Goal: Information Seeking & Learning: Check status

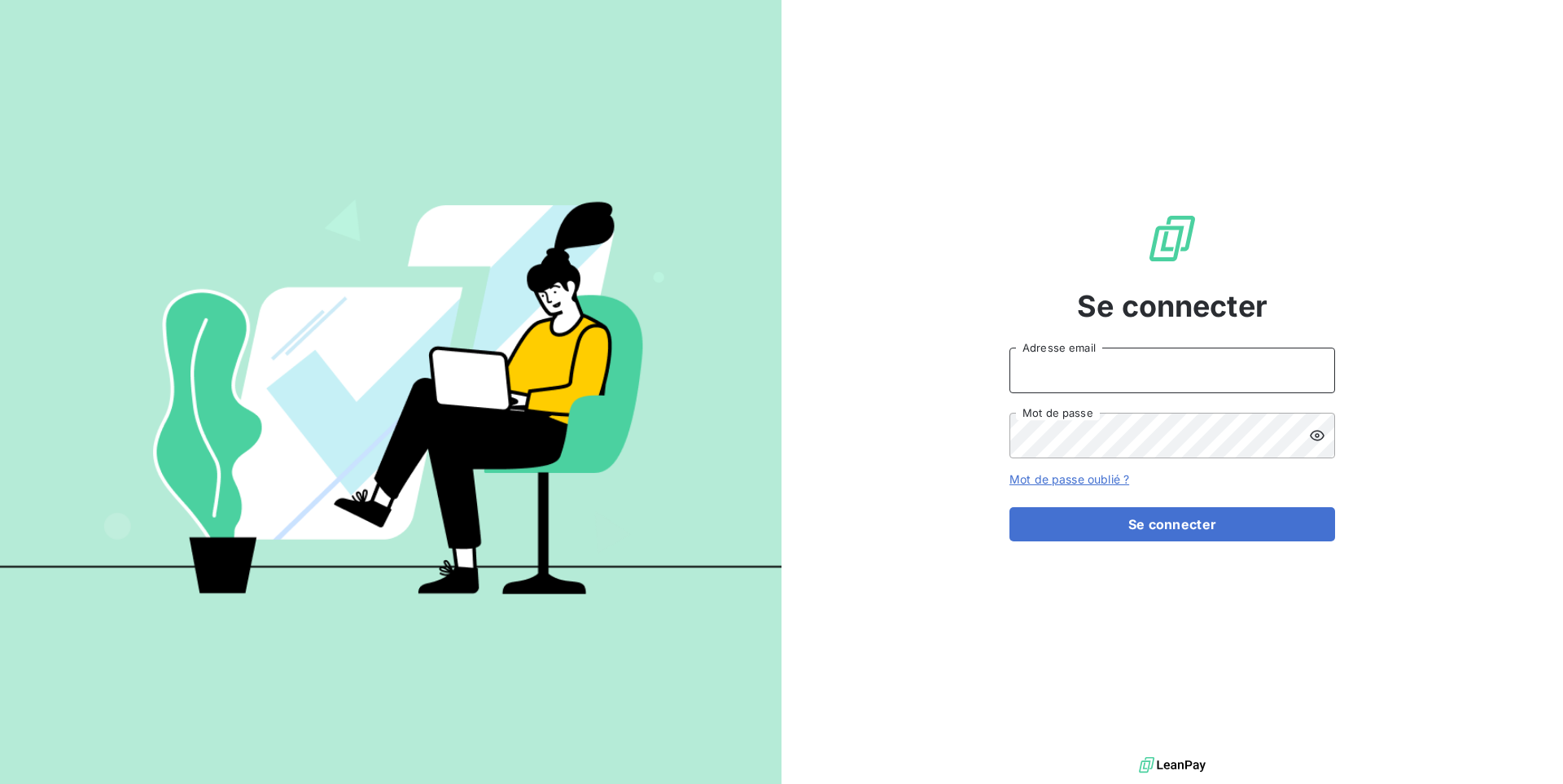
click at [1182, 366] on input "Adresse email" at bounding box center [1172, 371] width 326 height 46
type input "admin@sodifo"
click at [1009, 507] on button "Se connecter" at bounding box center [1172, 524] width 326 height 34
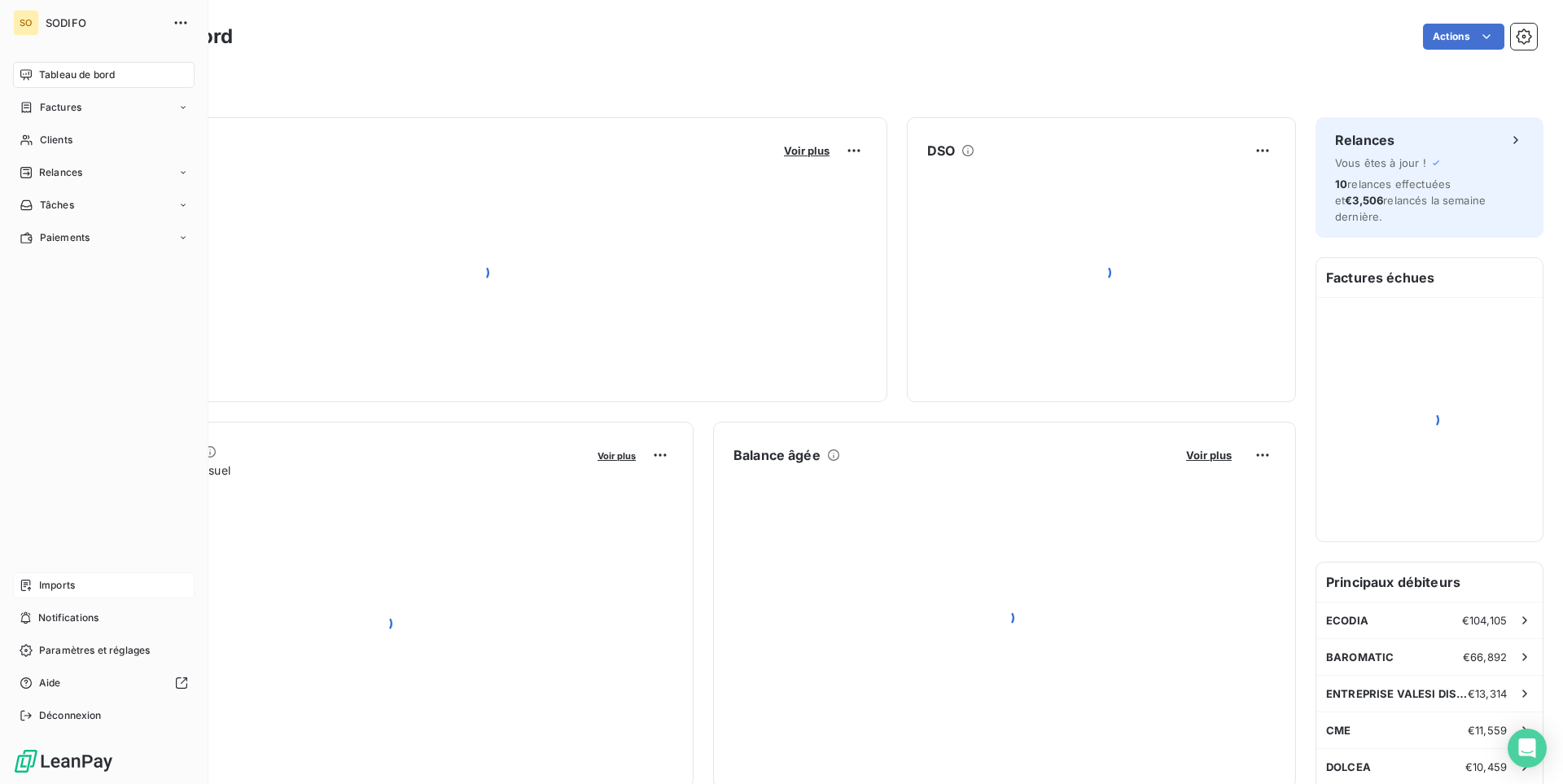
click at [44, 590] on span "Imports" at bounding box center [57, 584] width 36 height 15
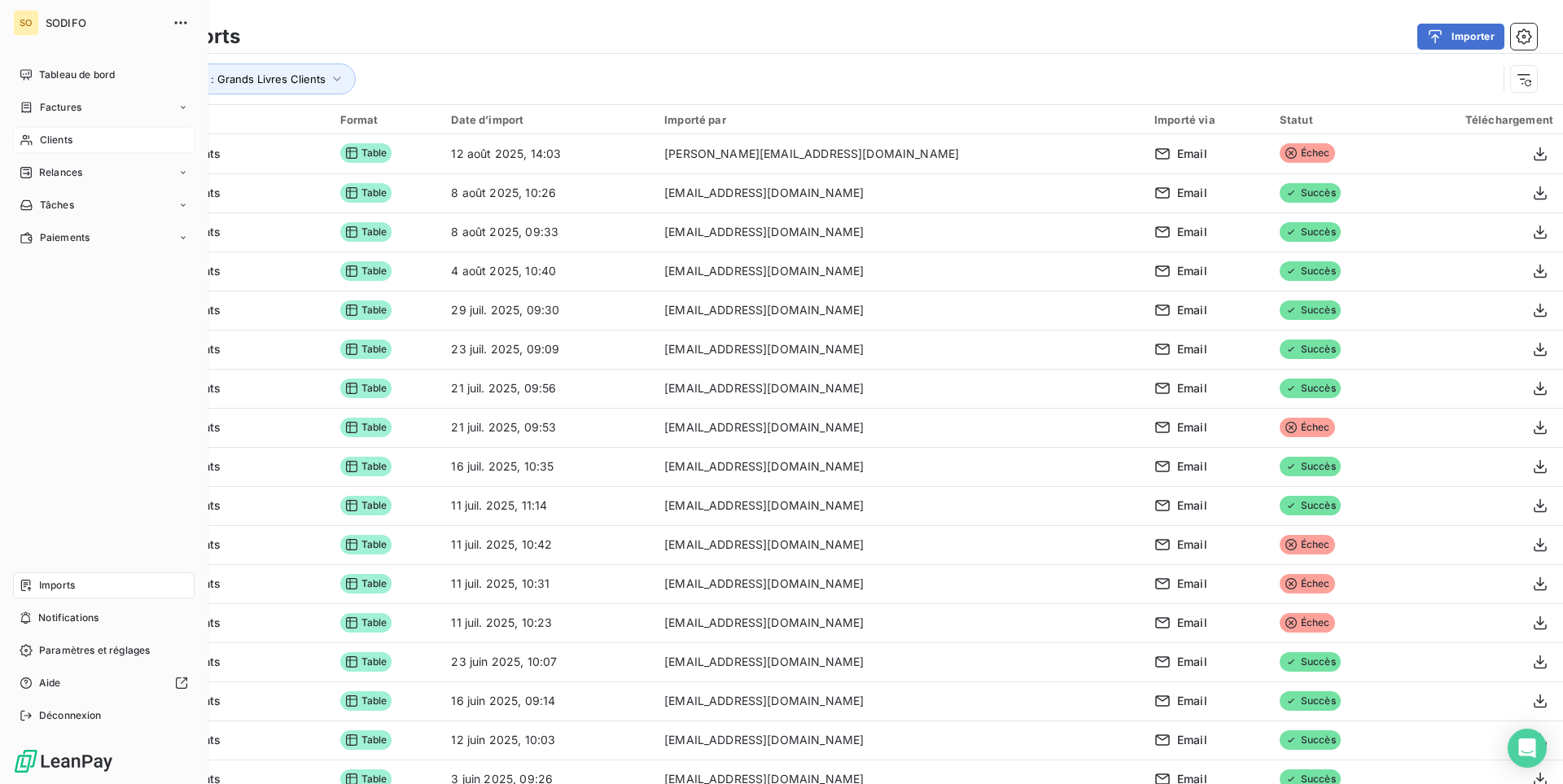
click at [62, 145] on span "Clients" at bounding box center [56, 139] width 33 height 15
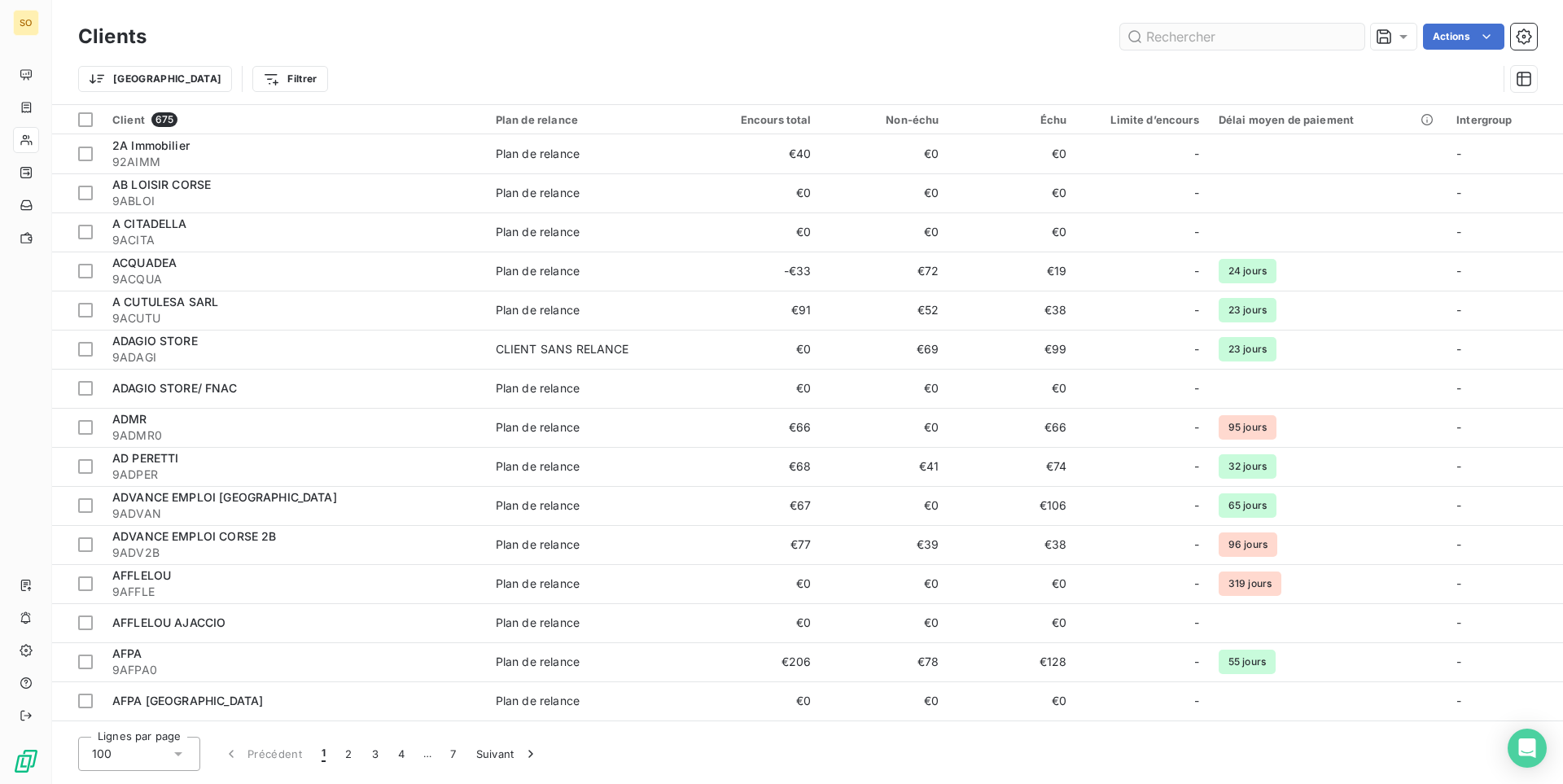
click at [1197, 34] on input "text" at bounding box center [1242, 36] width 245 height 26
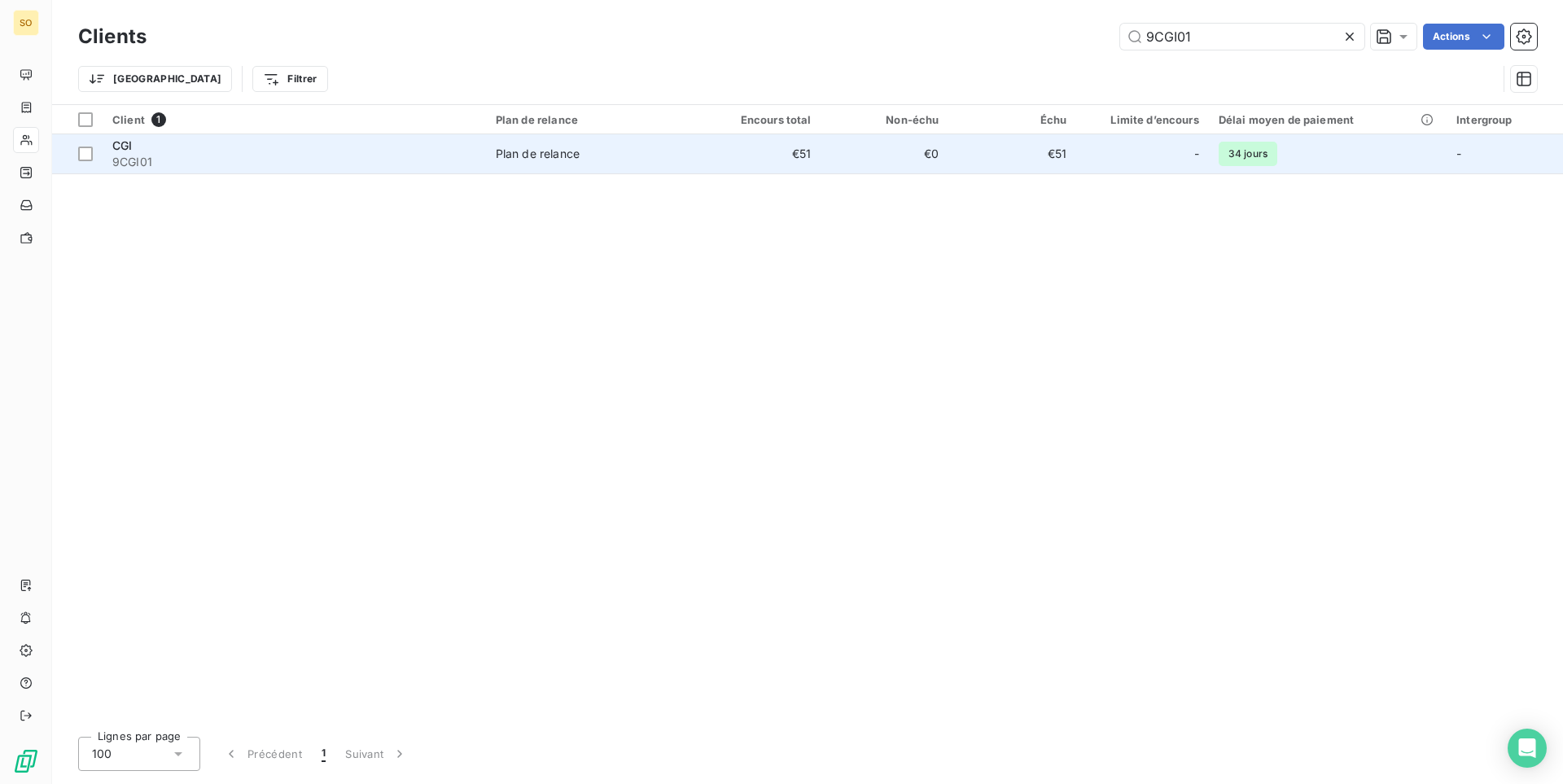
type input "9CGI01"
click at [354, 159] on span "9CGI01" at bounding box center [294, 162] width 364 height 16
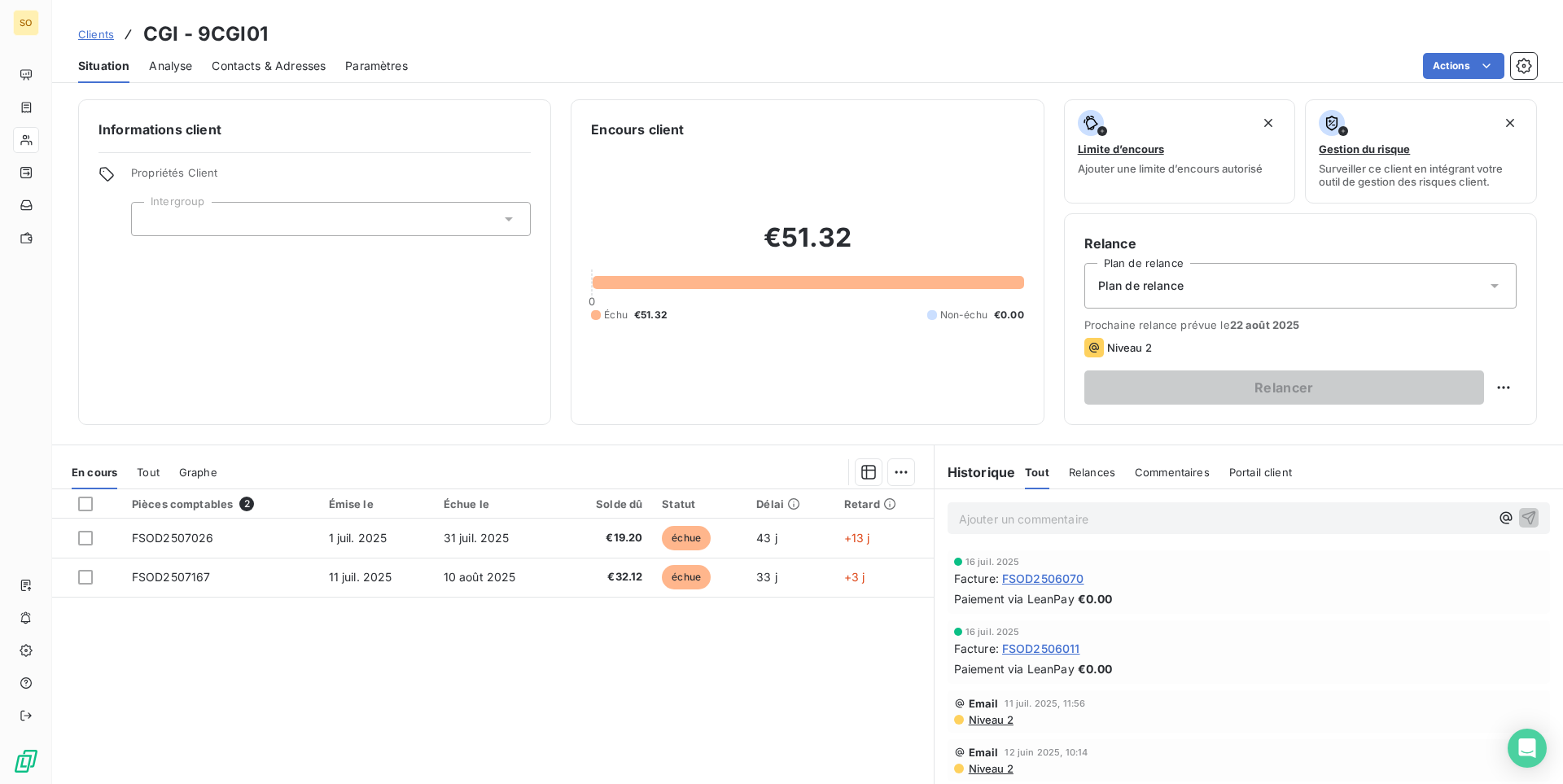
click at [151, 463] on div "Tout" at bounding box center [148, 471] width 23 height 34
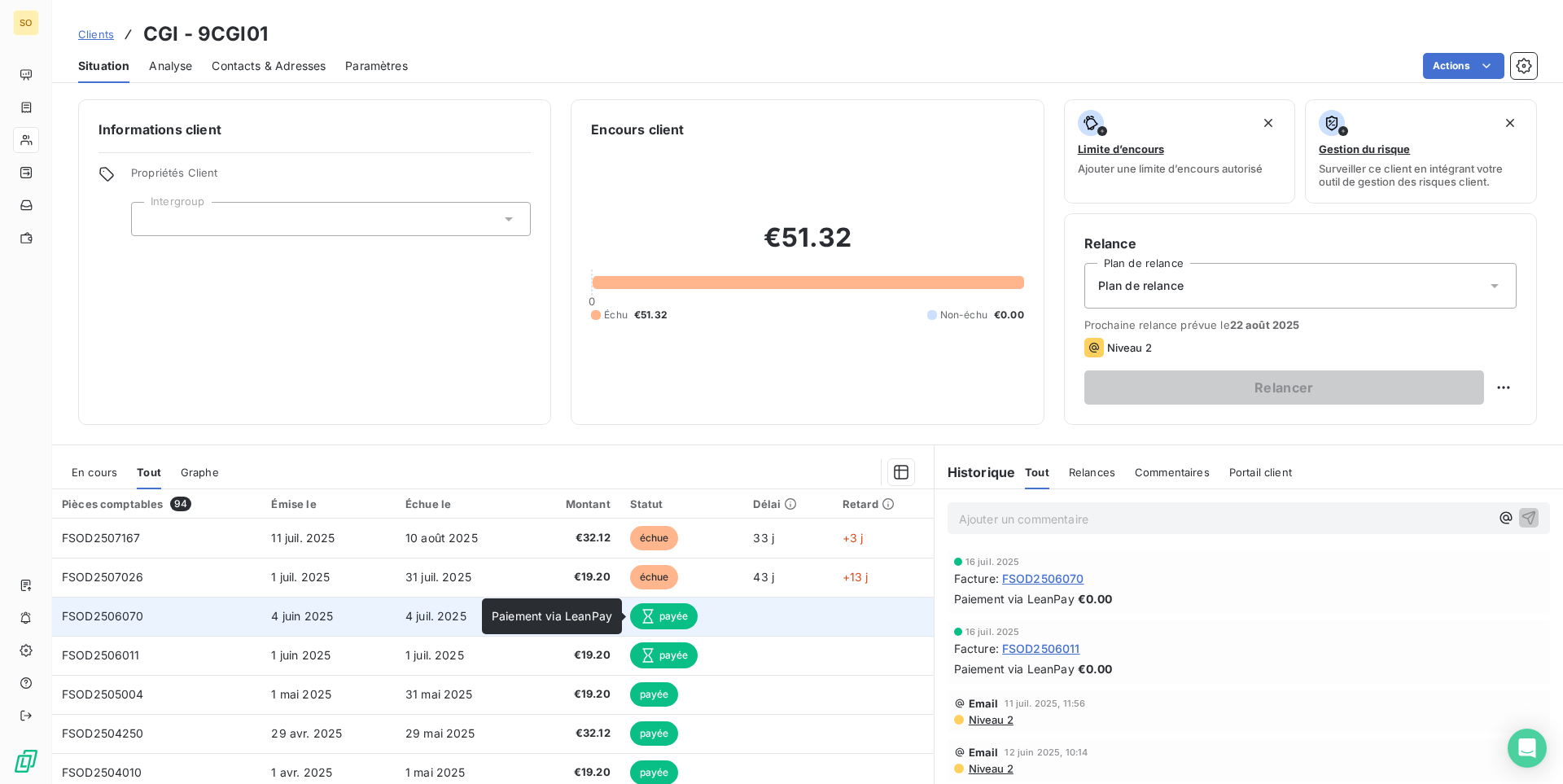
click at [644, 620] on icon at bounding box center [647, 615] width 16 height 16
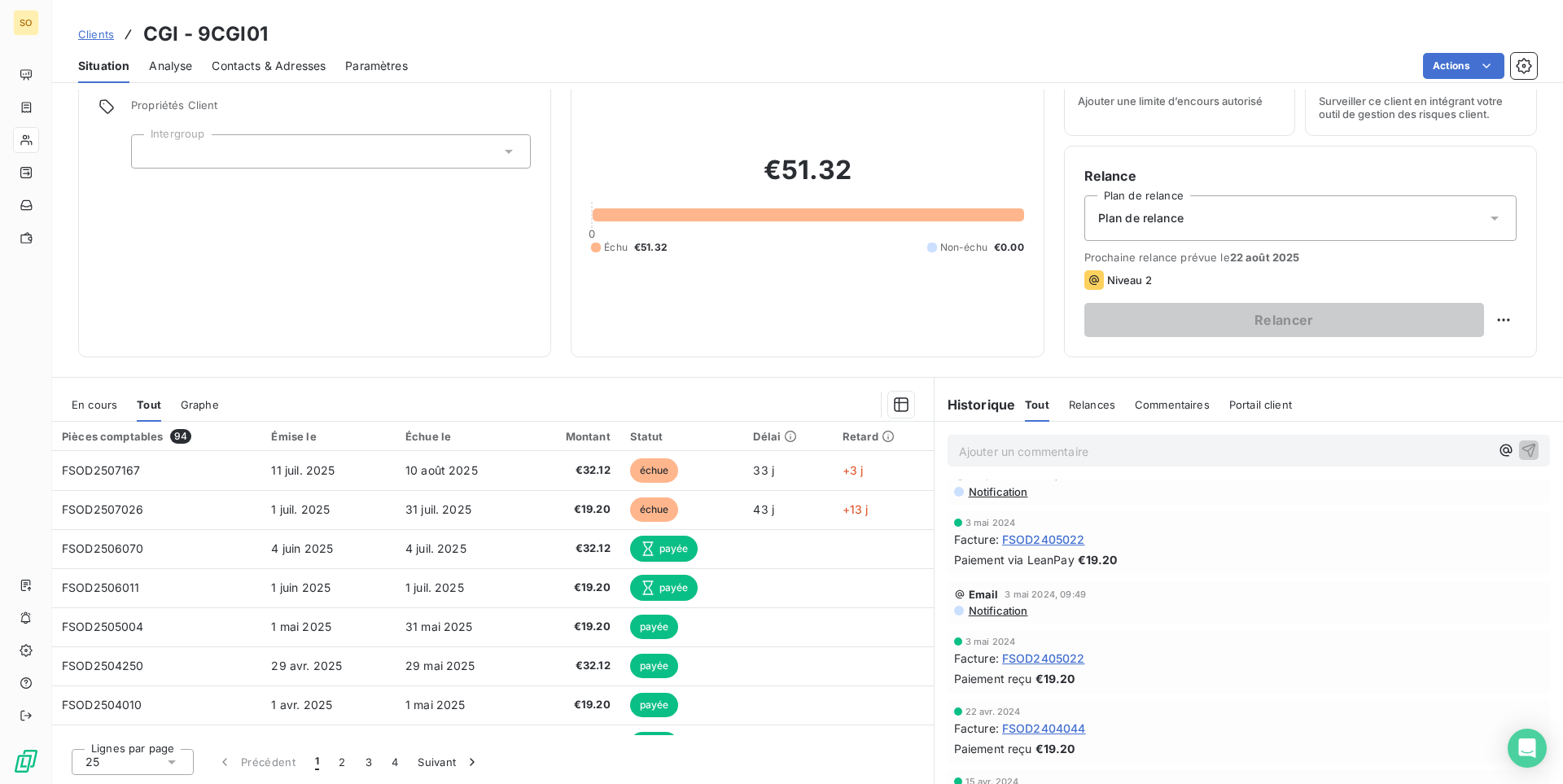
scroll to position [2739, 0]
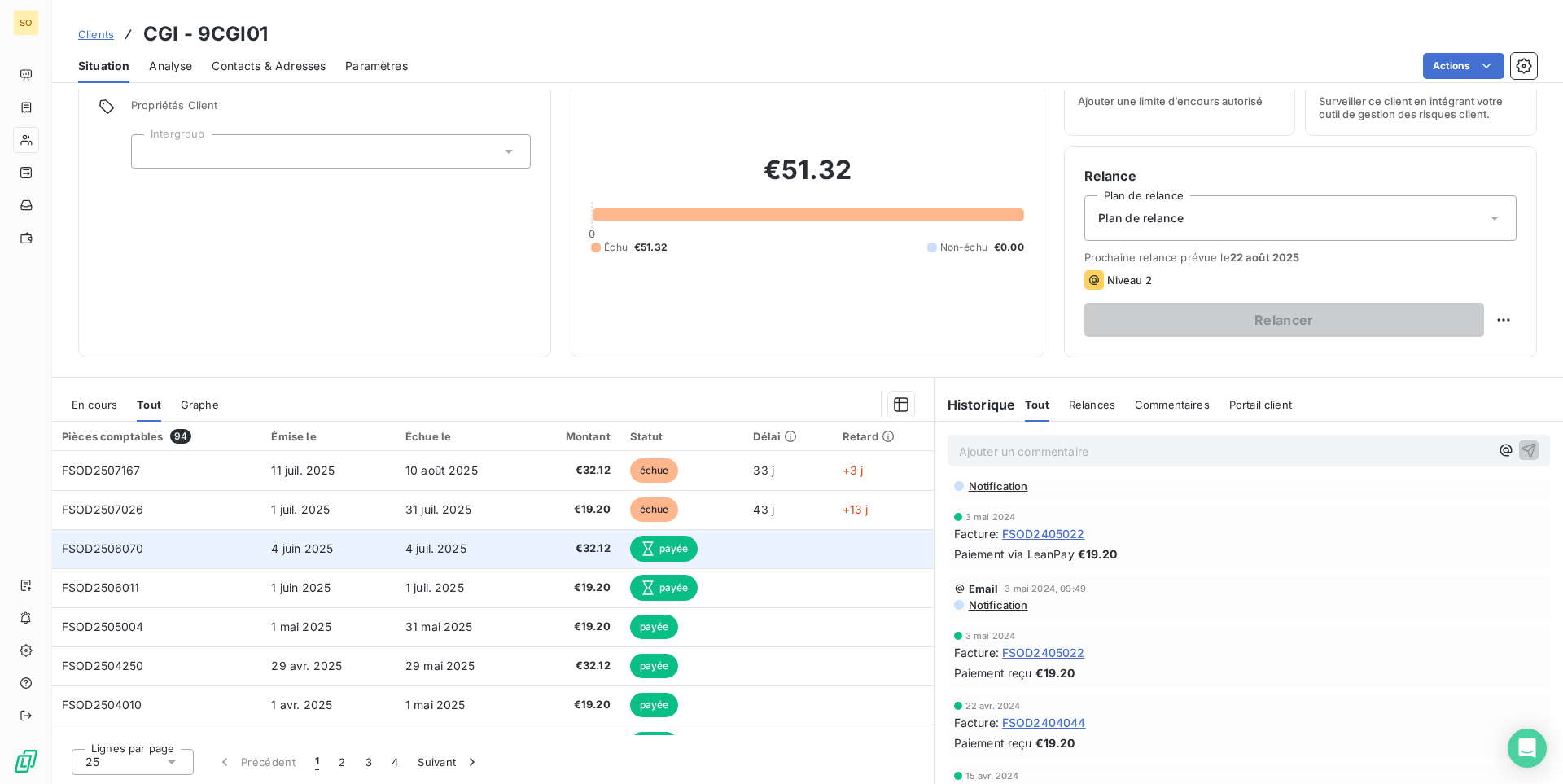
click at [856, 555] on td at bounding box center [883, 548] width 101 height 39
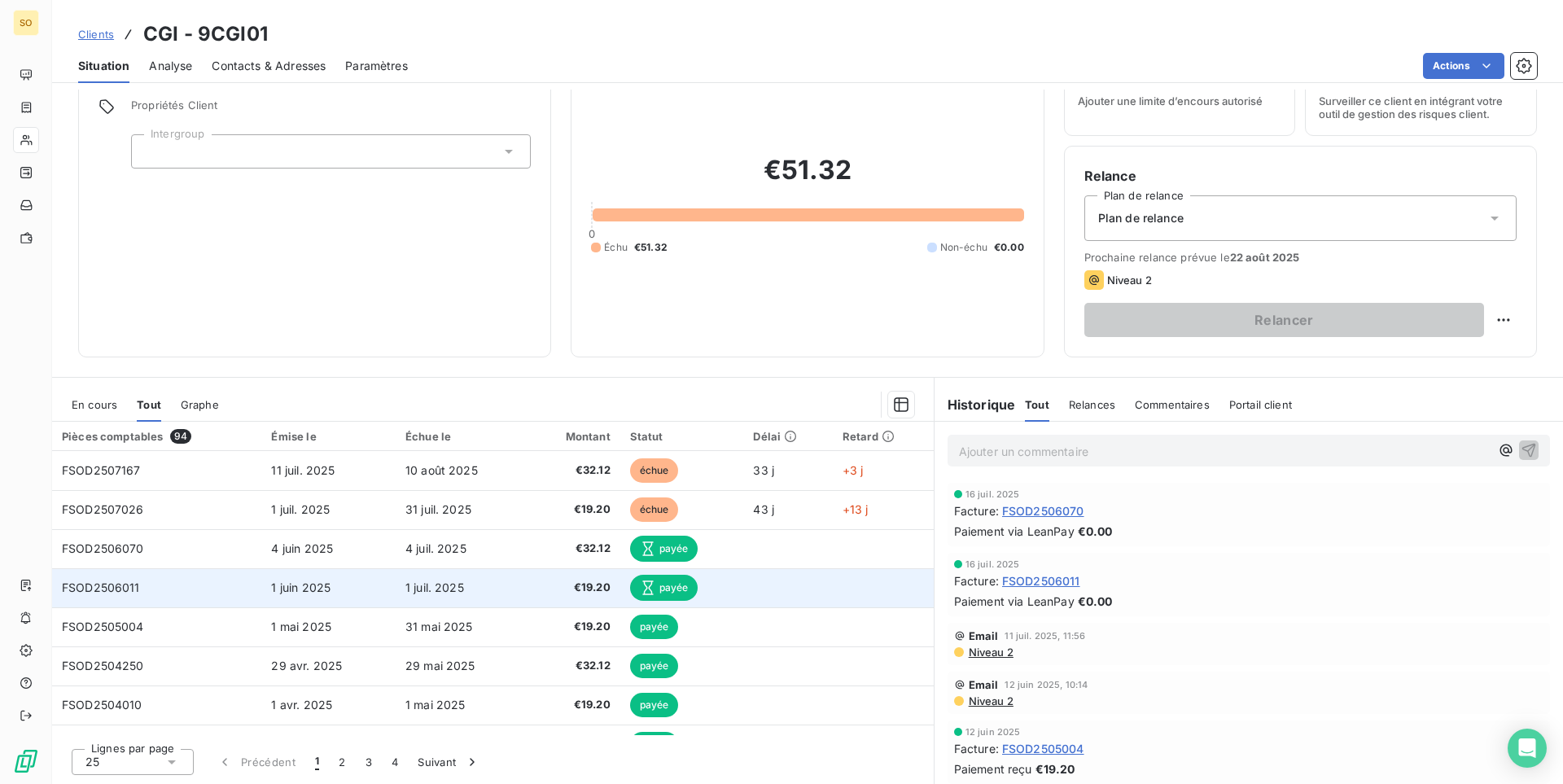
click at [777, 588] on td at bounding box center [787, 587] width 88 height 39
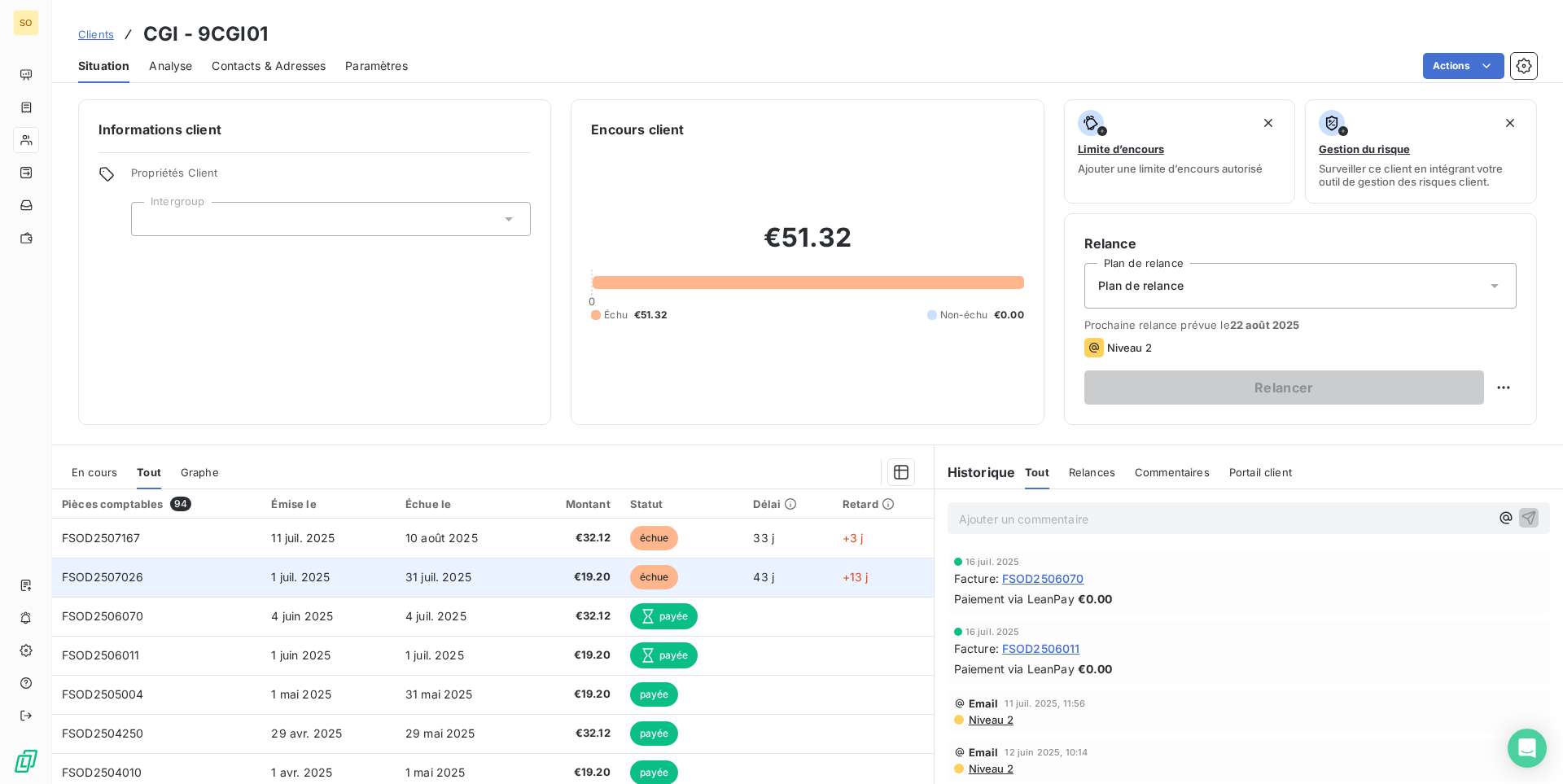
click at [768, 580] on span "43 j" at bounding box center [764, 577] width 21 height 14
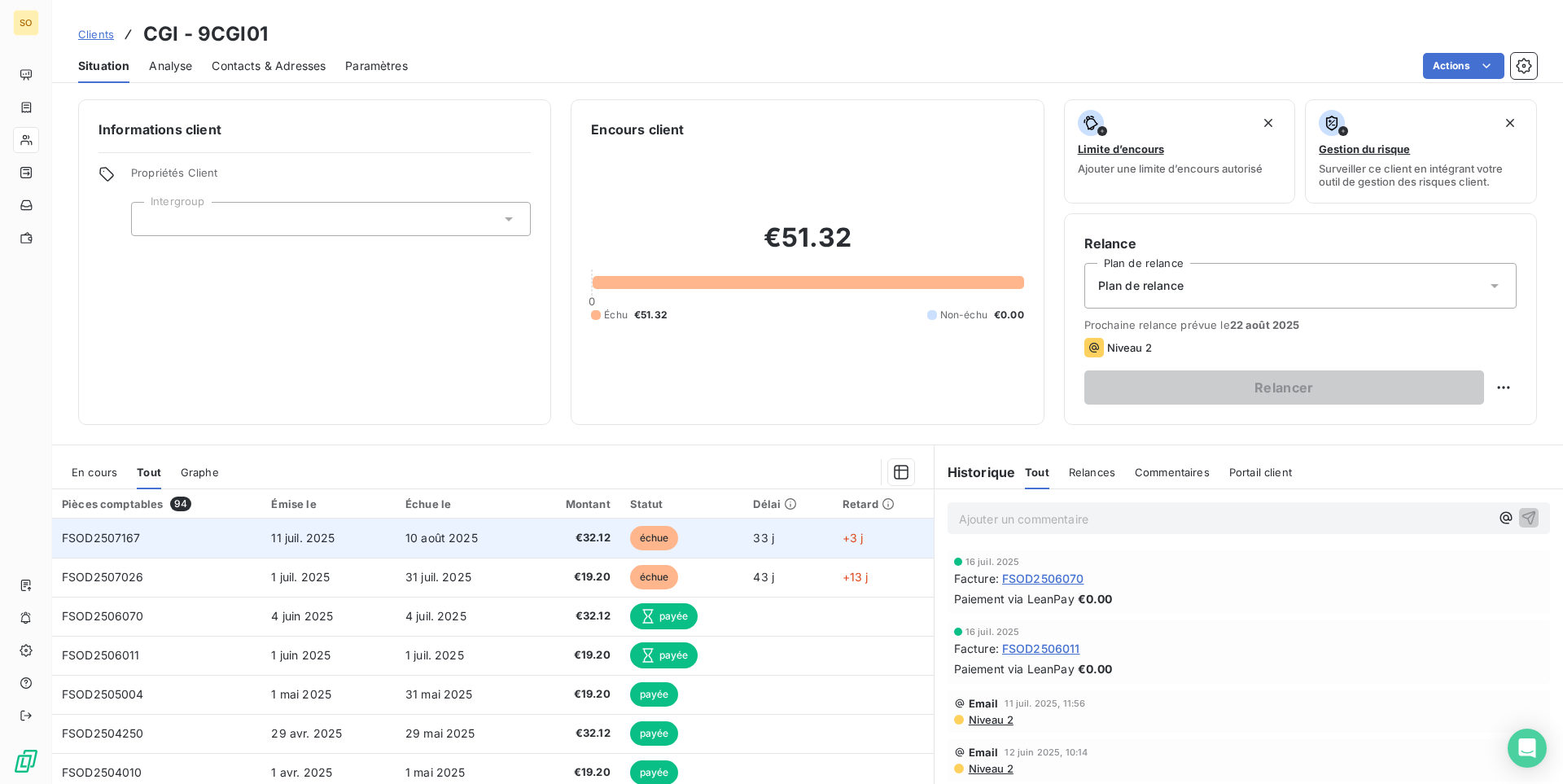
click at [716, 532] on td "échue" at bounding box center [682, 538] width 124 height 39
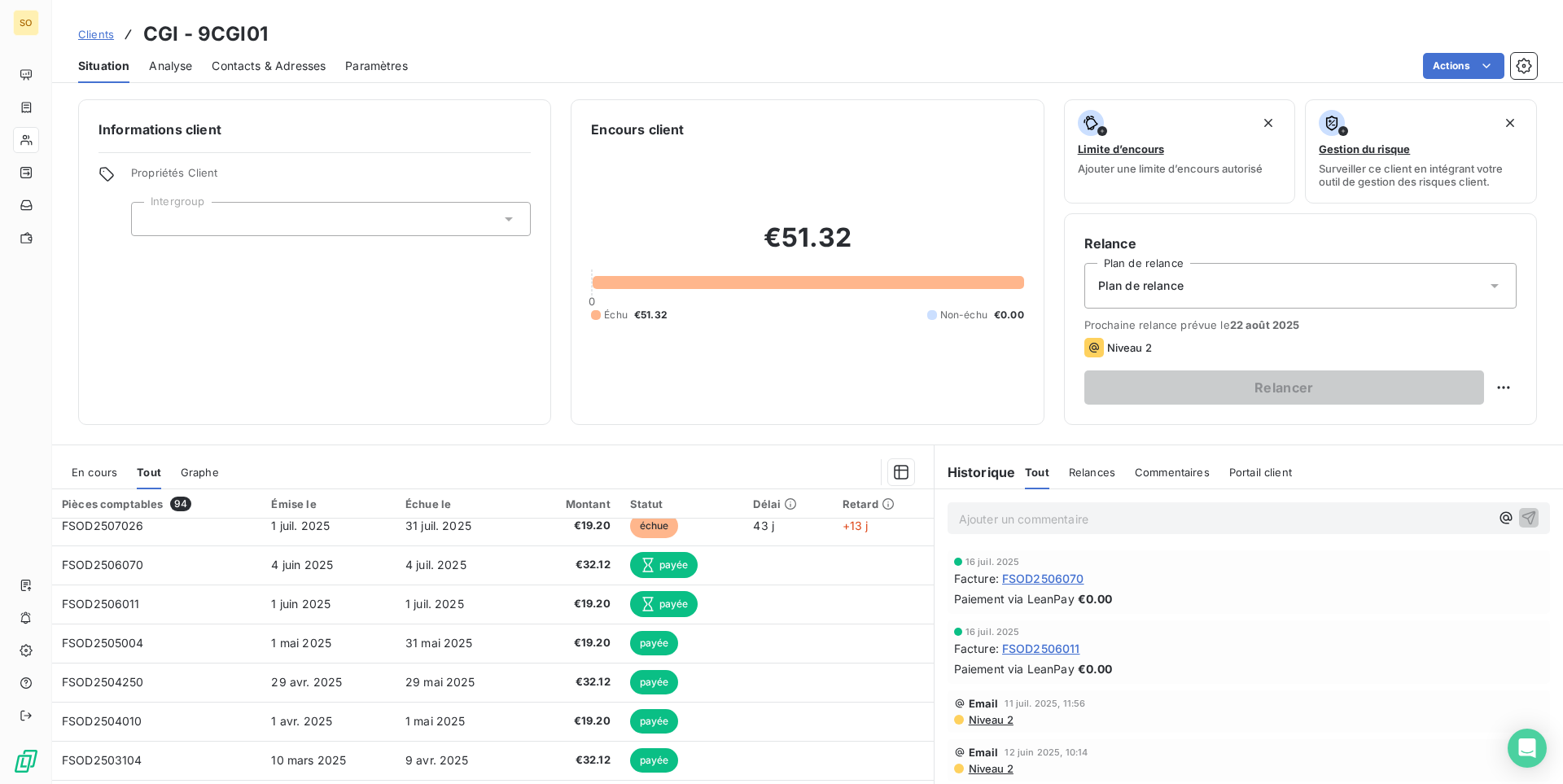
scroll to position [83, 0]
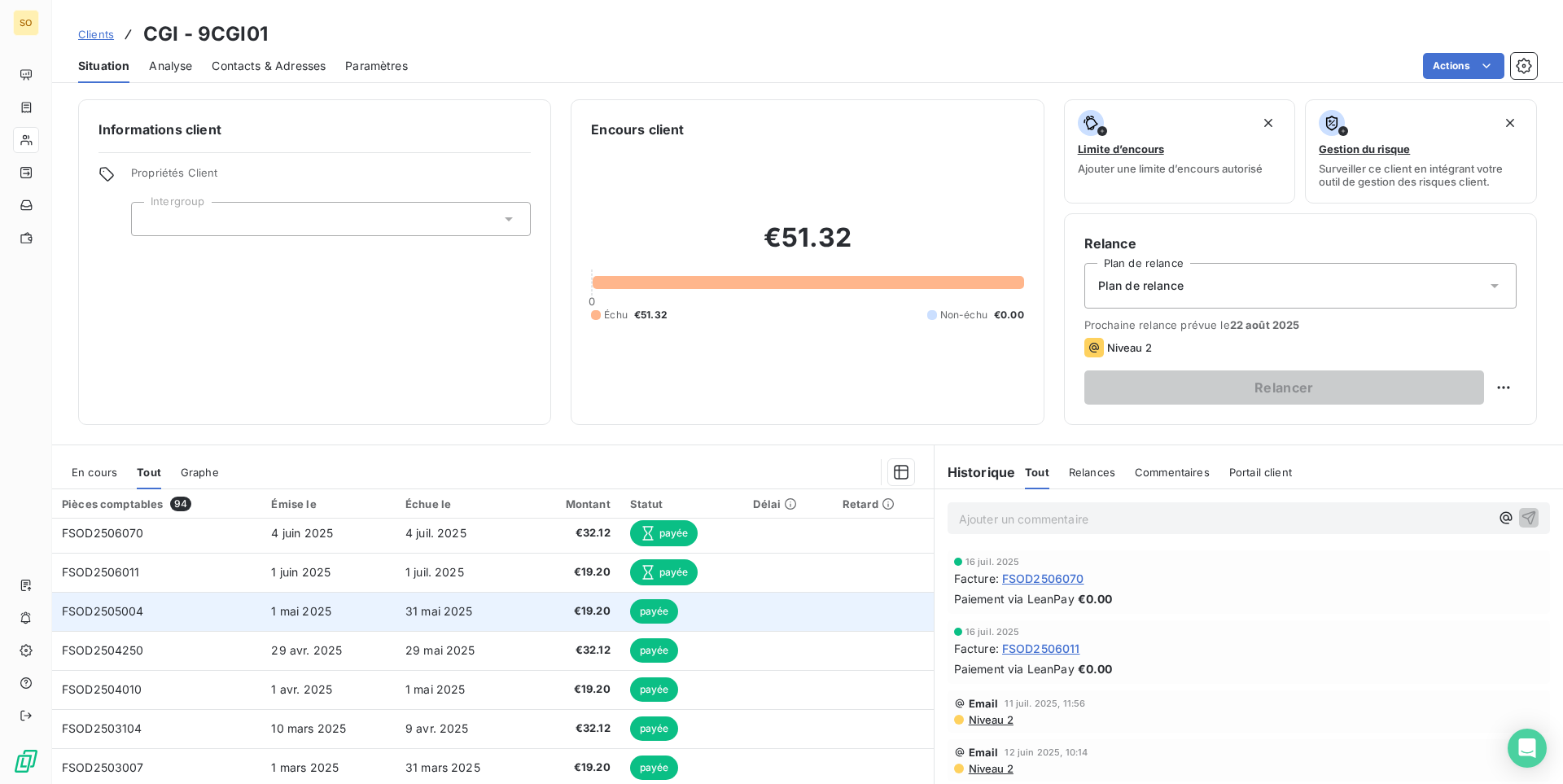
click at [745, 600] on td at bounding box center [787, 611] width 88 height 39
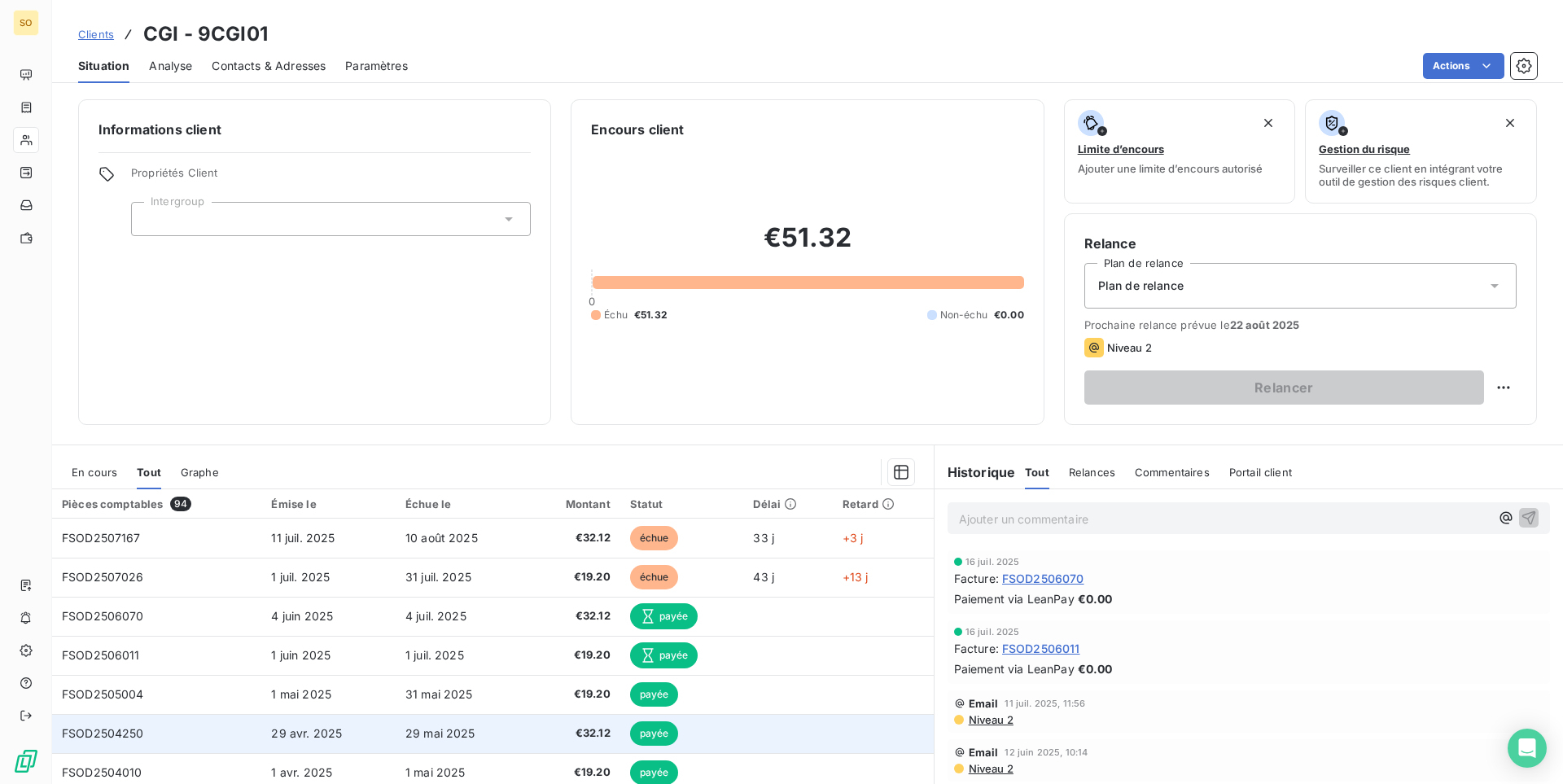
click at [737, 719] on td "payée" at bounding box center [682, 733] width 124 height 39
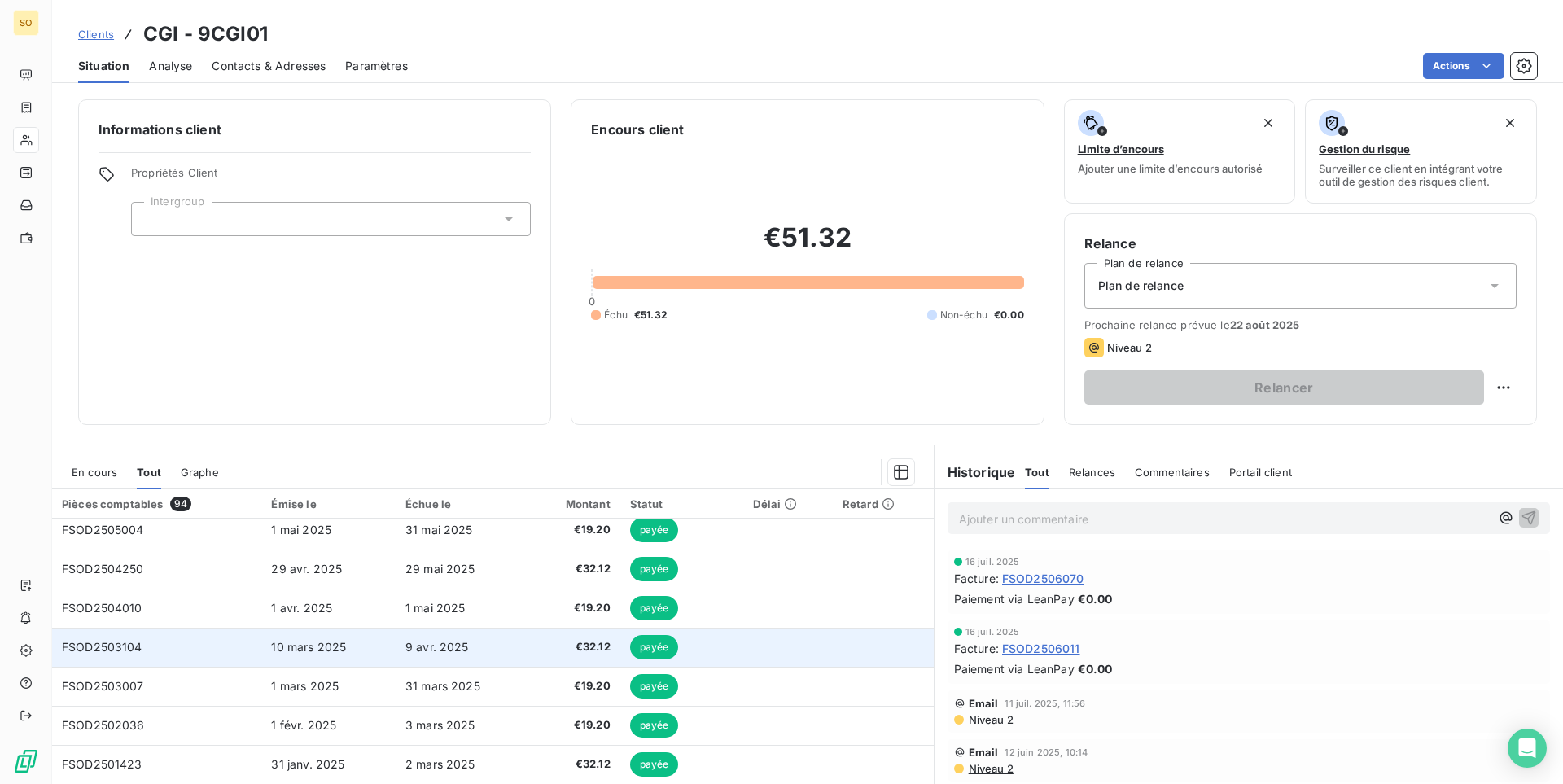
scroll to position [166, 0]
click at [724, 652] on td "payée" at bounding box center [682, 645] width 124 height 39
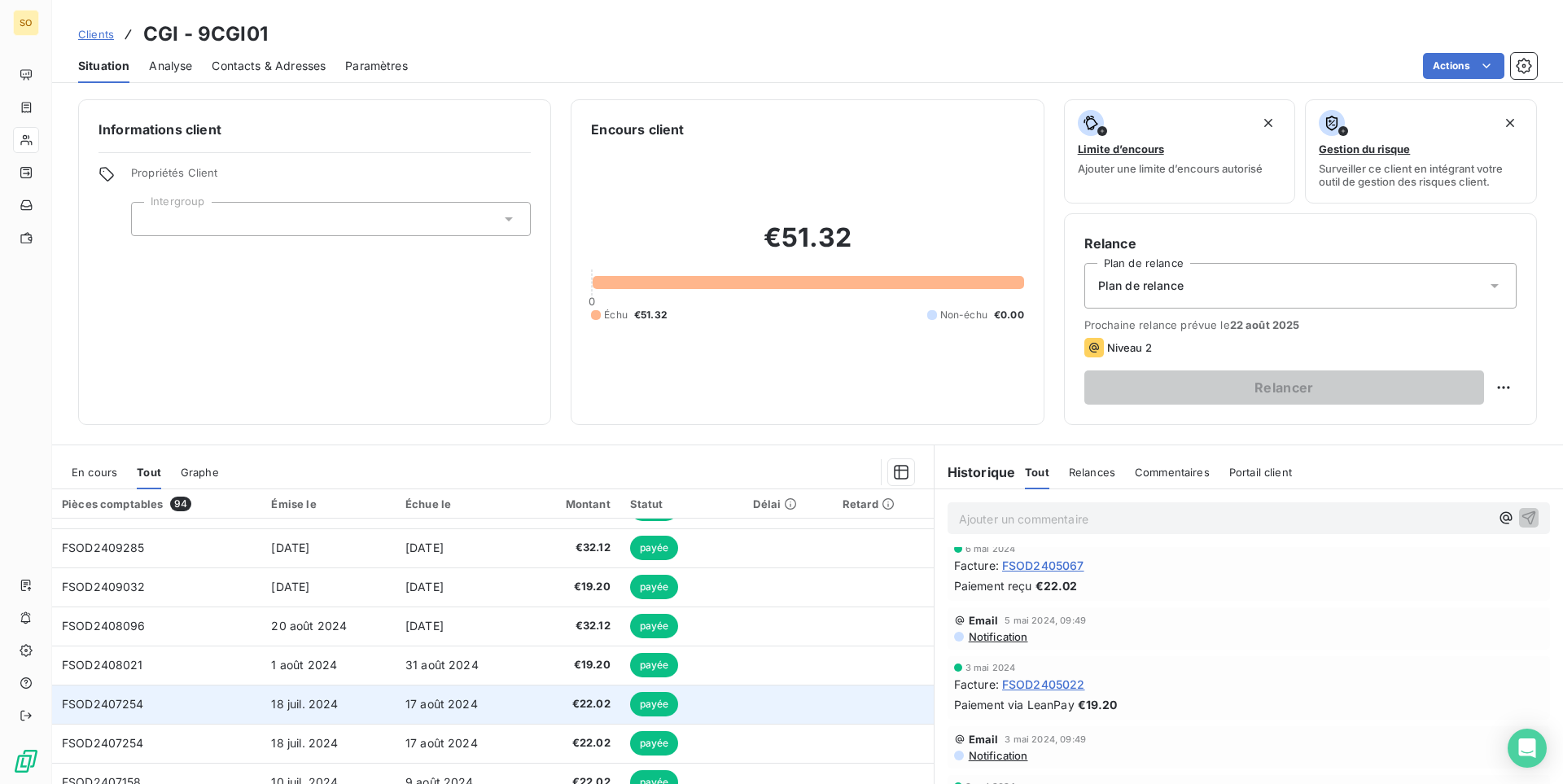
scroll to position [67, 0]
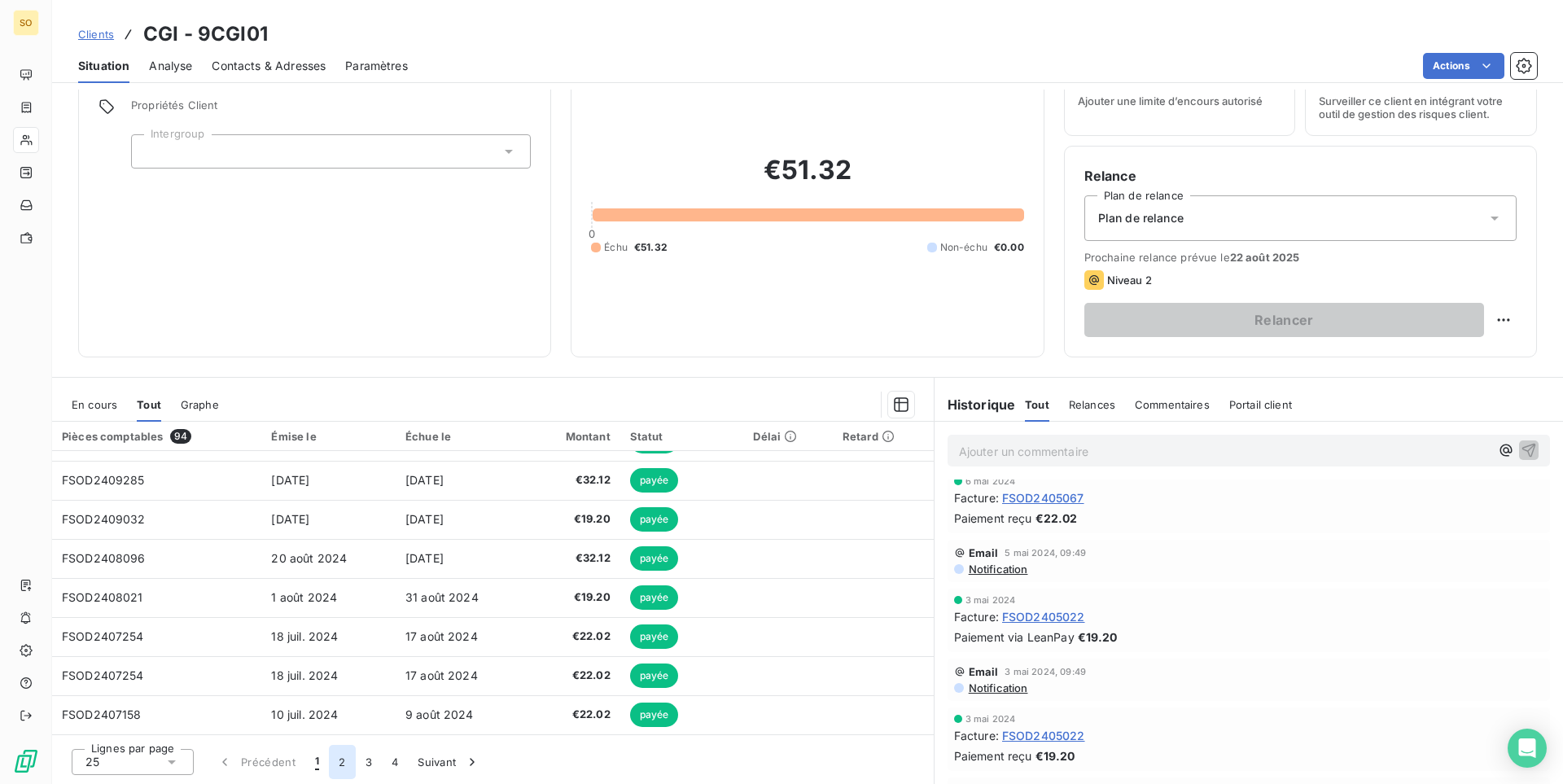
click at [345, 767] on button "2" at bounding box center [341, 761] width 26 height 34
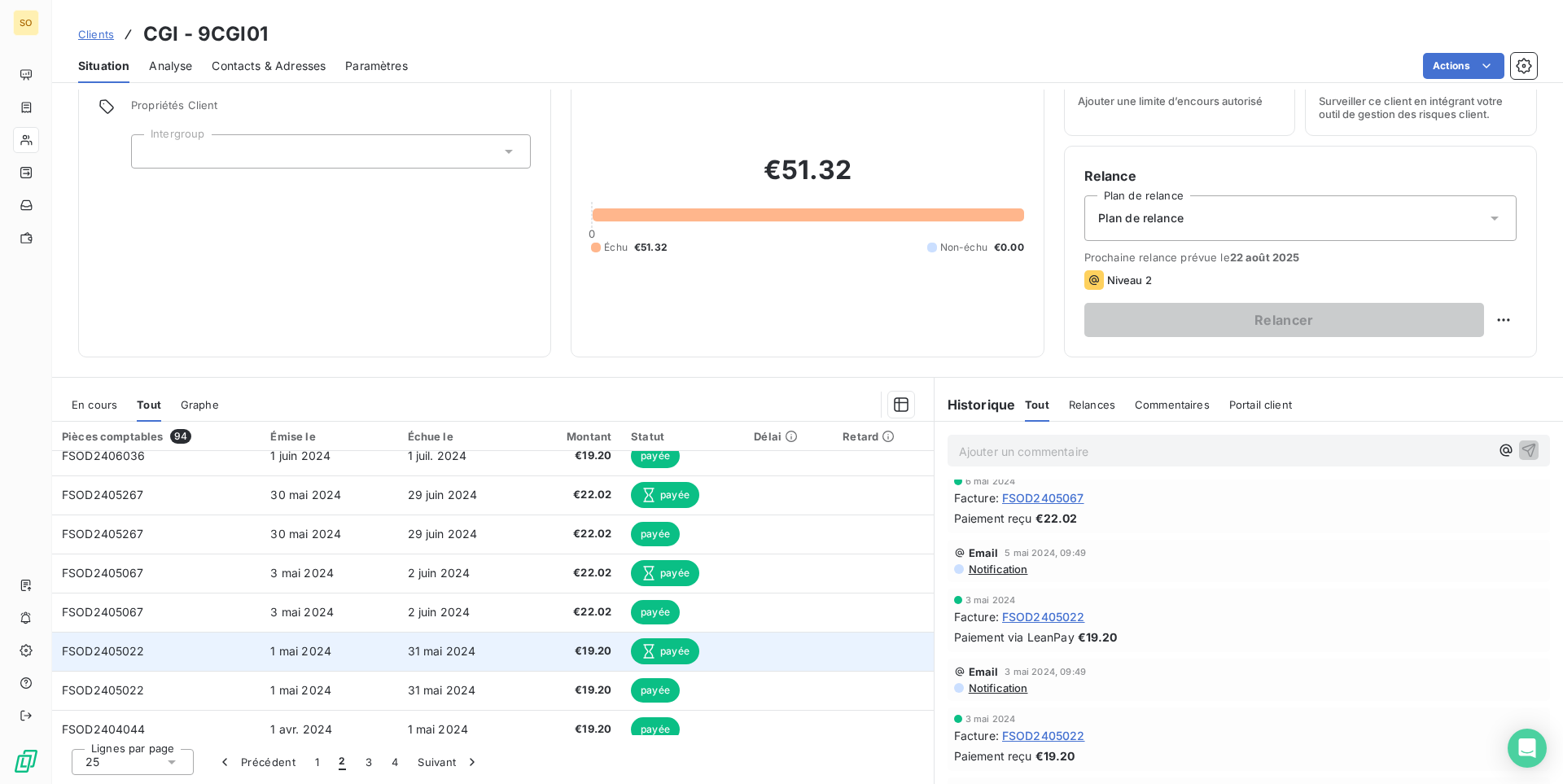
scroll to position [332, 0]
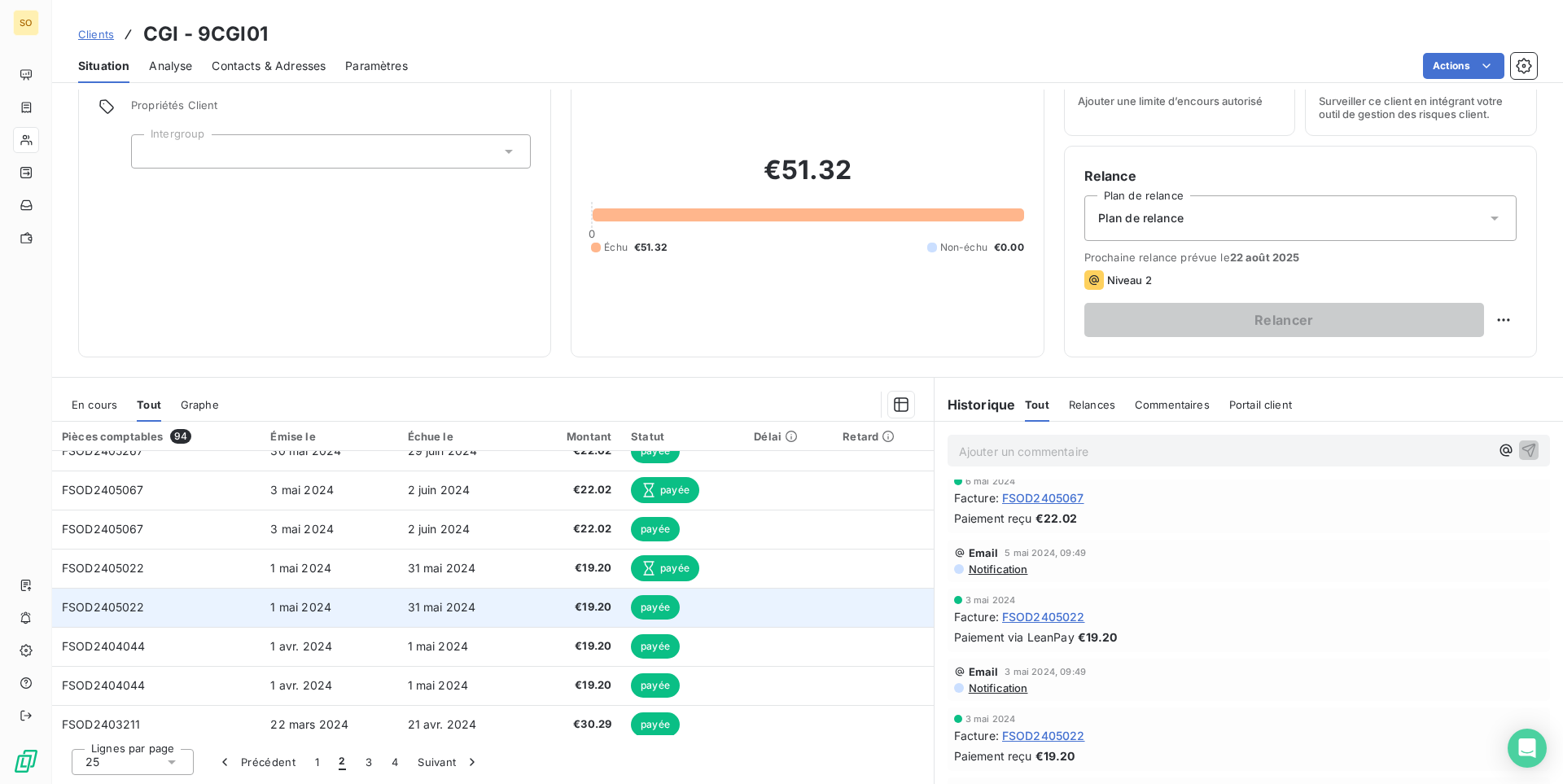
click at [215, 616] on td "FSOD2405022" at bounding box center [156, 607] width 208 height 39
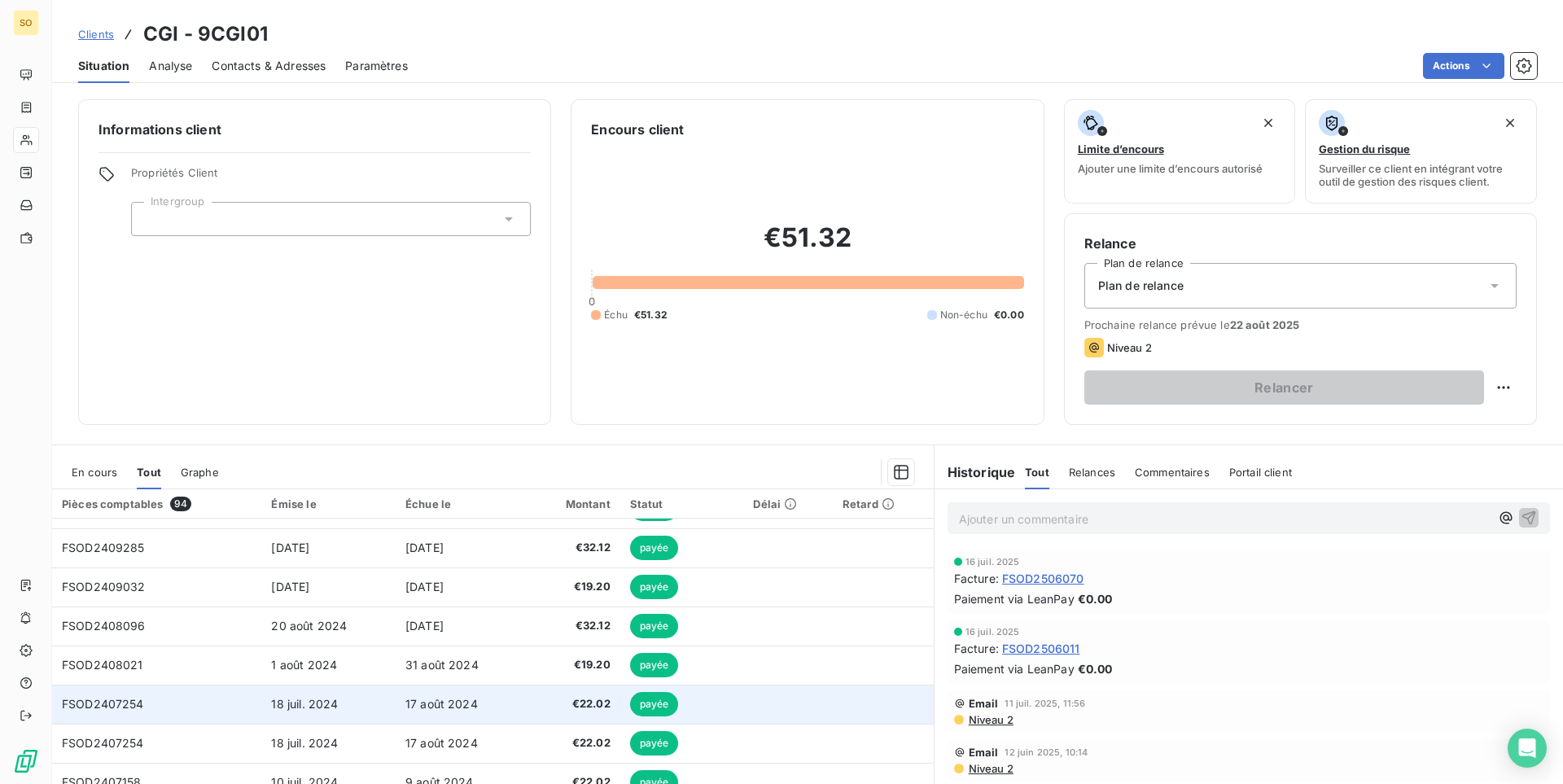
scroll to position [67, 0]
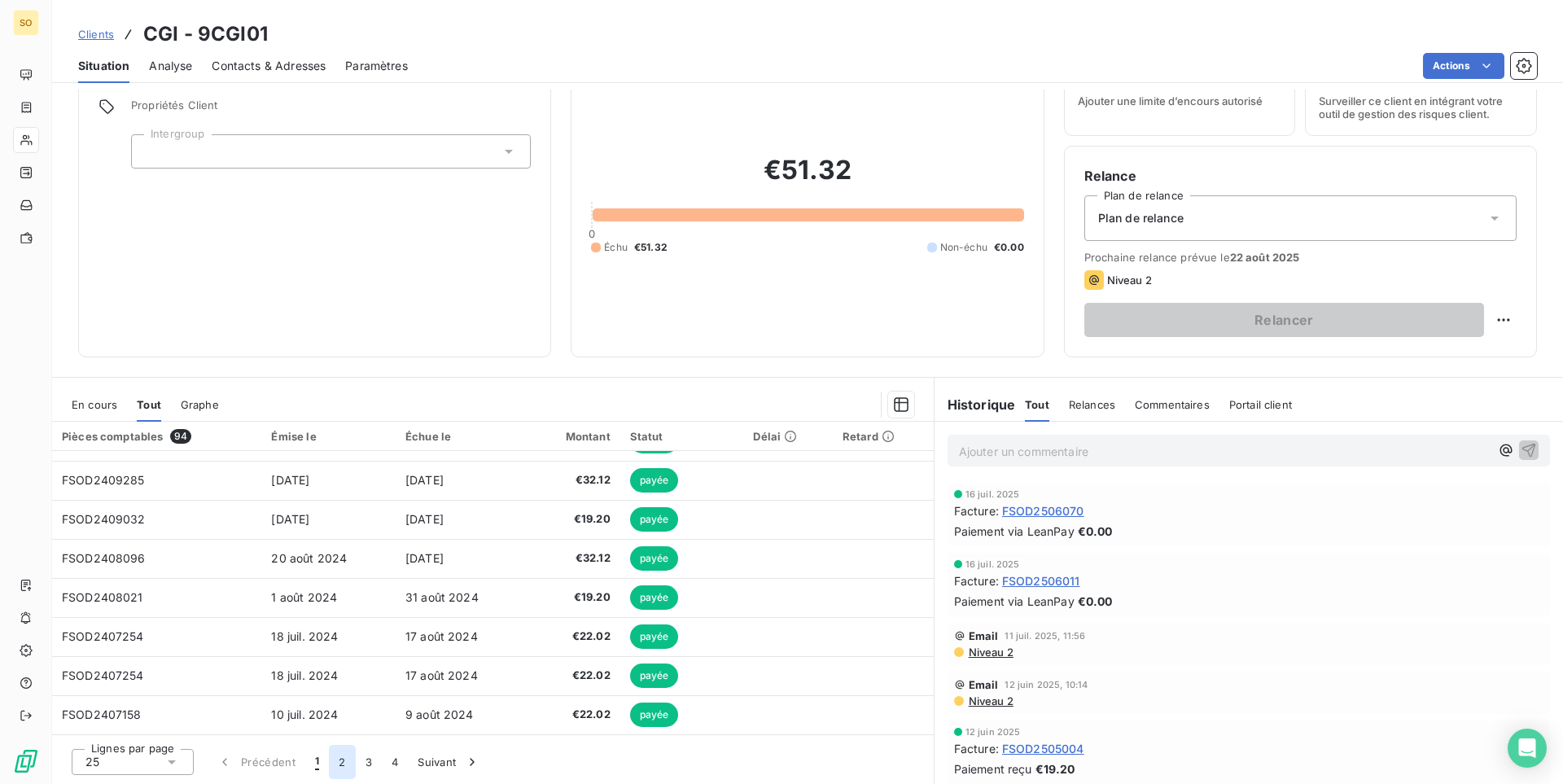
click at [330, 769] on button "2" at bounding box center [341, 761] width 26 height 34
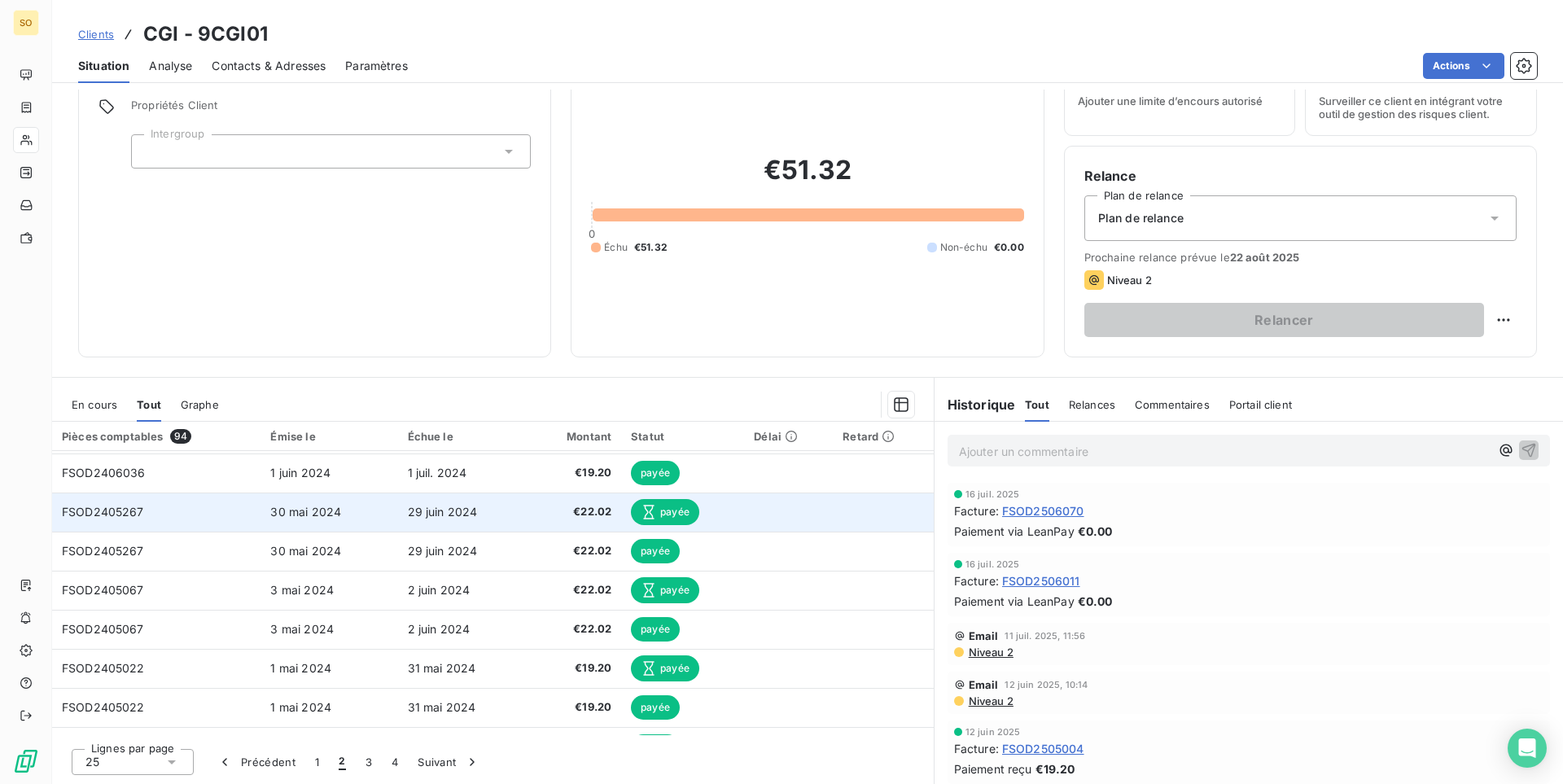
scroll to position [249, 0]
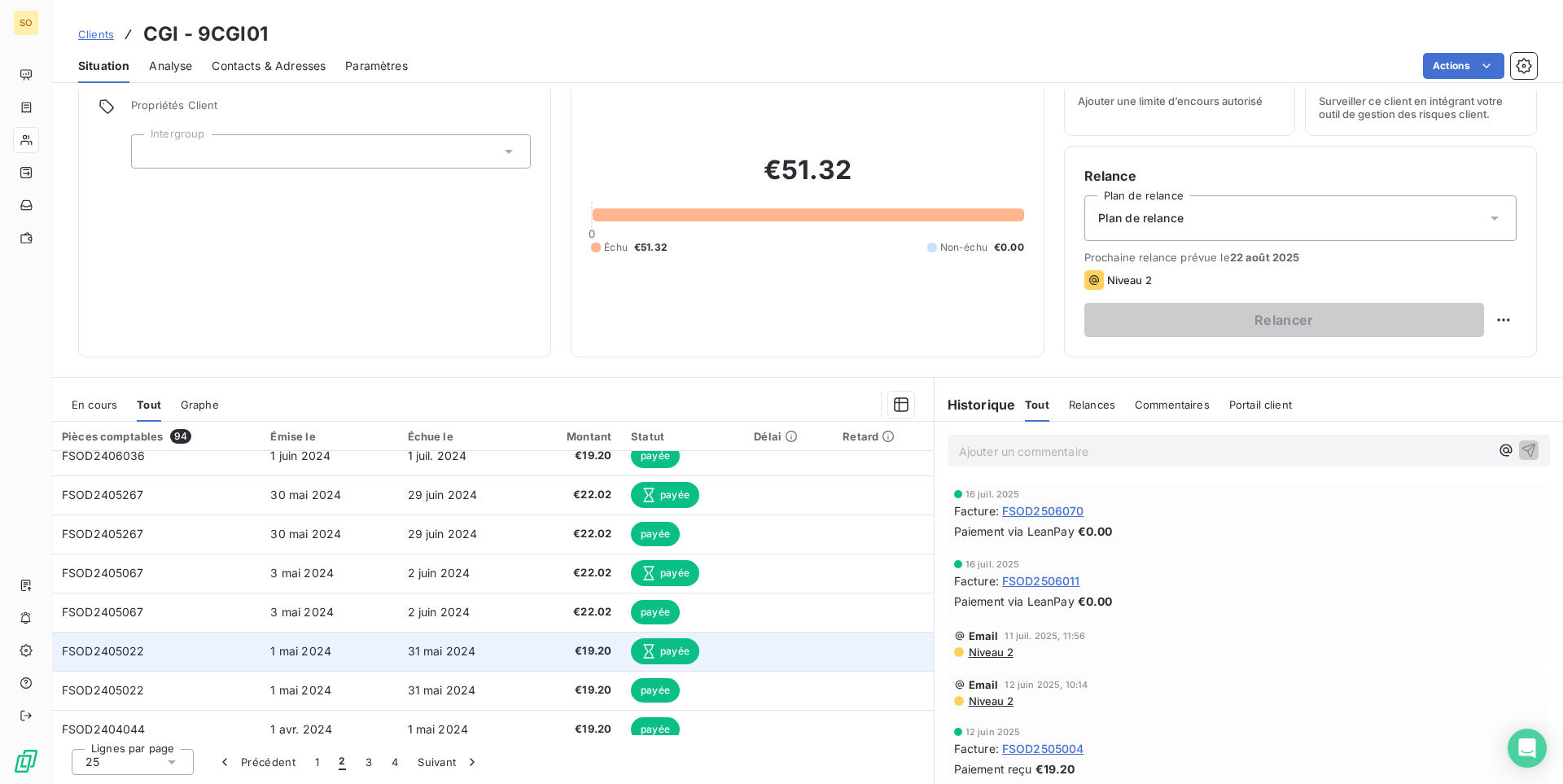
click at [505, 652] on td "31 mai 2024" at bounding box center [464, 651] width 133 height 39
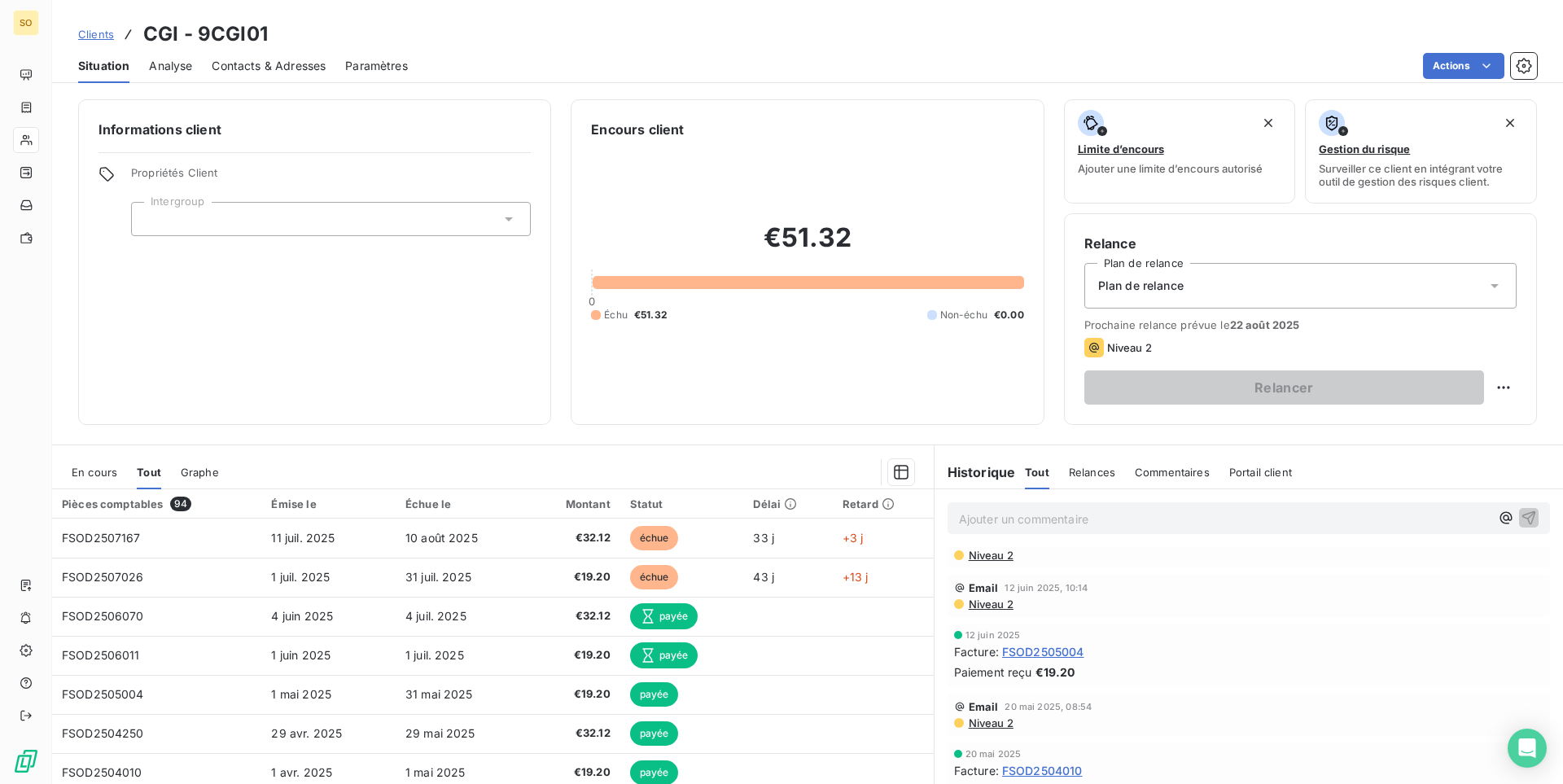
scroll to position [166, 0]
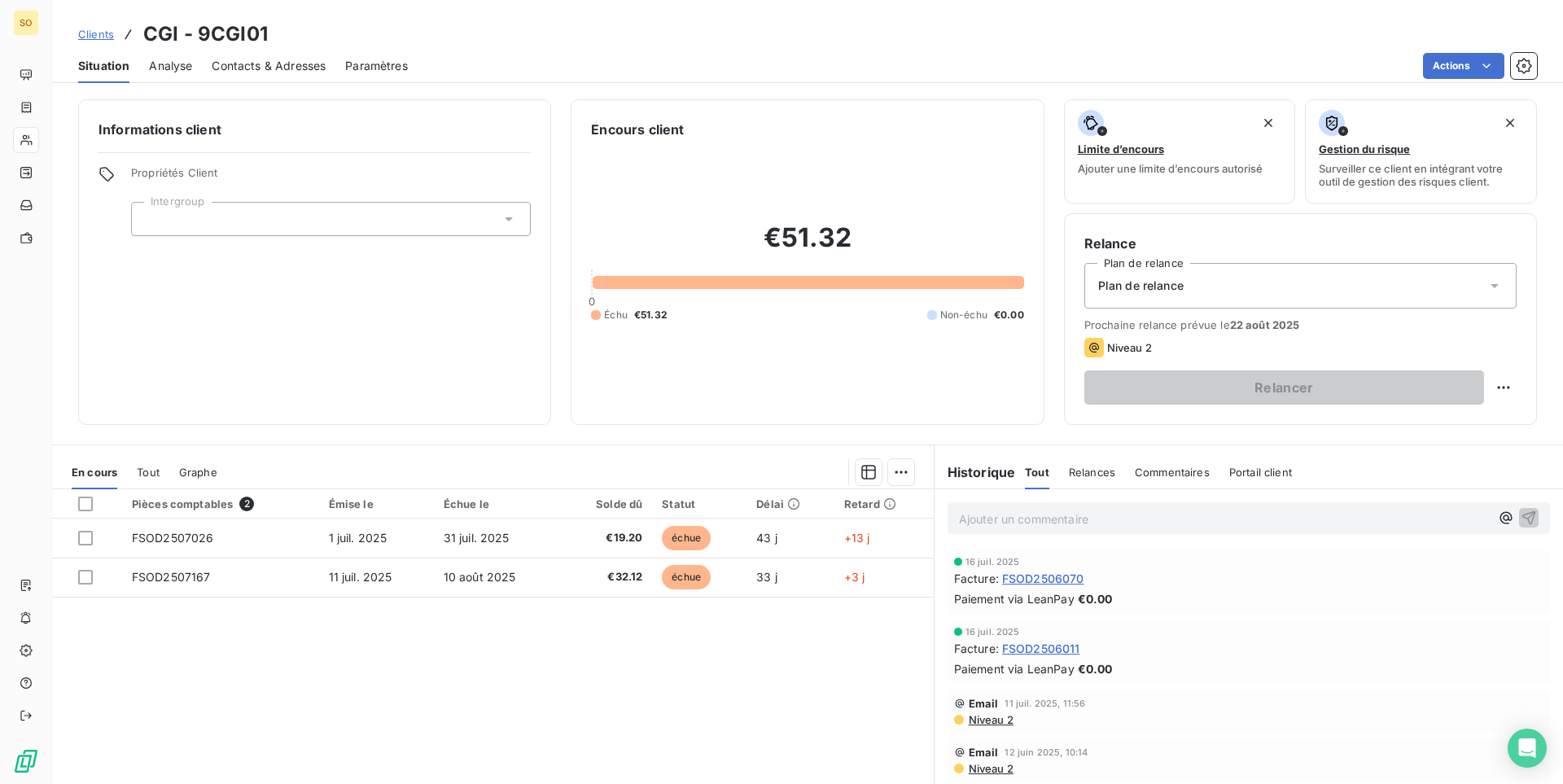
click at [148, 461] on div "Tout" at bounding box center [148, 471] width 23 height 34
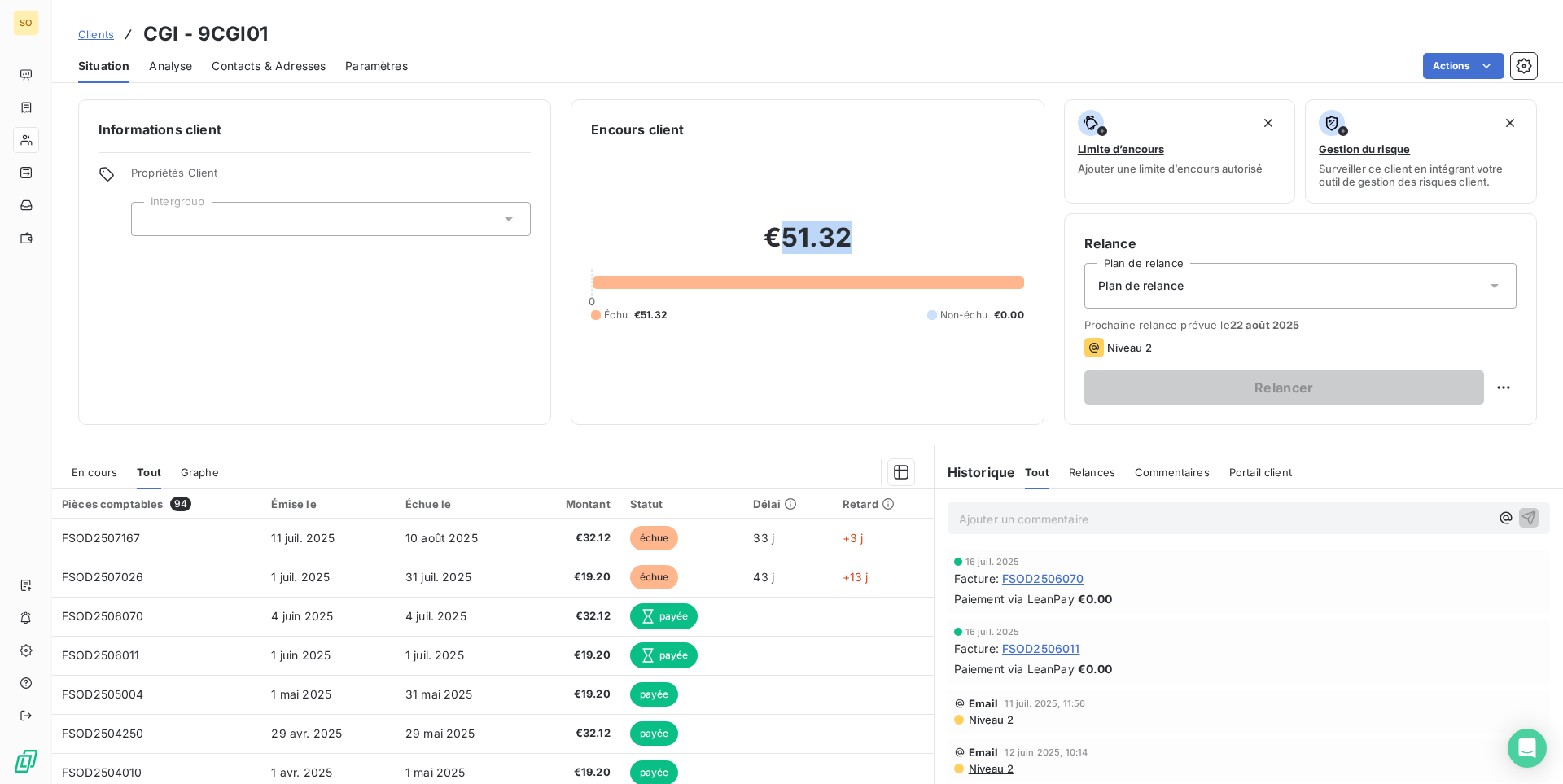
drag, startPoint x: 776, startPoint y: 234, endPoint x: 881, endPoint y: 231, distance: 105.0
click at [881, 231] on h2 "€51.32" at bounding box center [806, 245] width 432 height 49
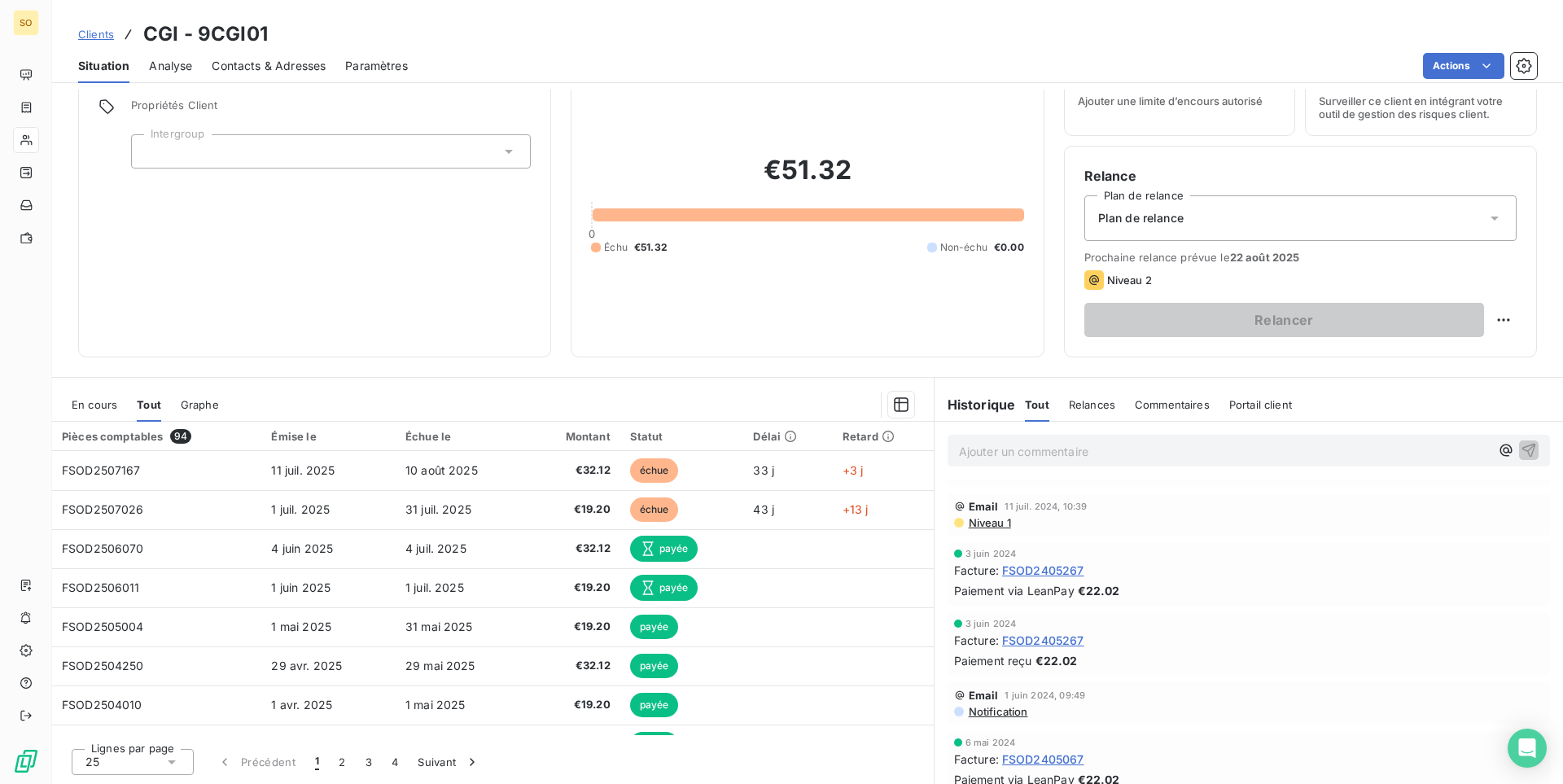
scroll to position [2324, 0]
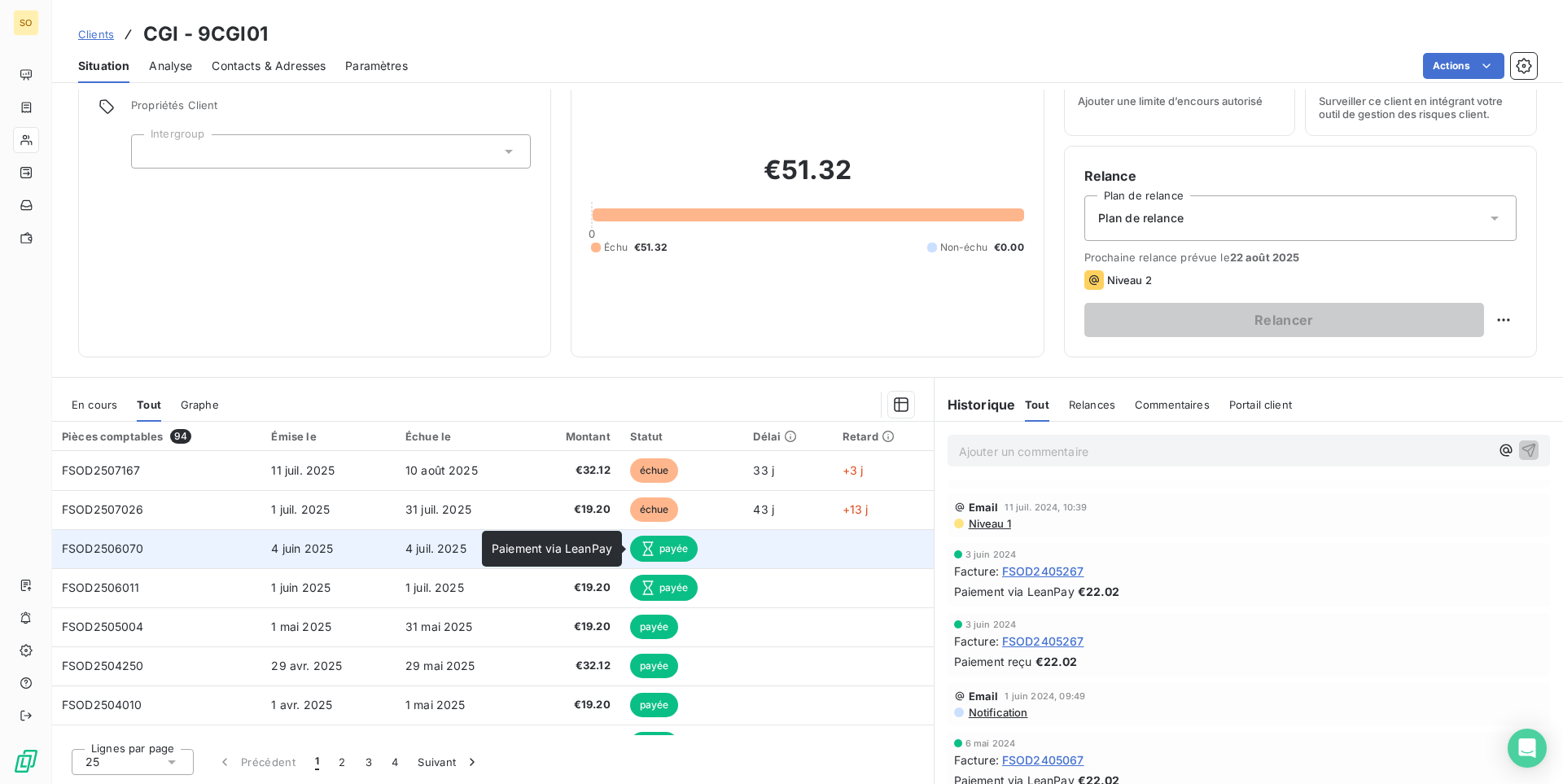
click at [711, 554] on div "payée" at bounding box center [682, 547] width 104 height 26
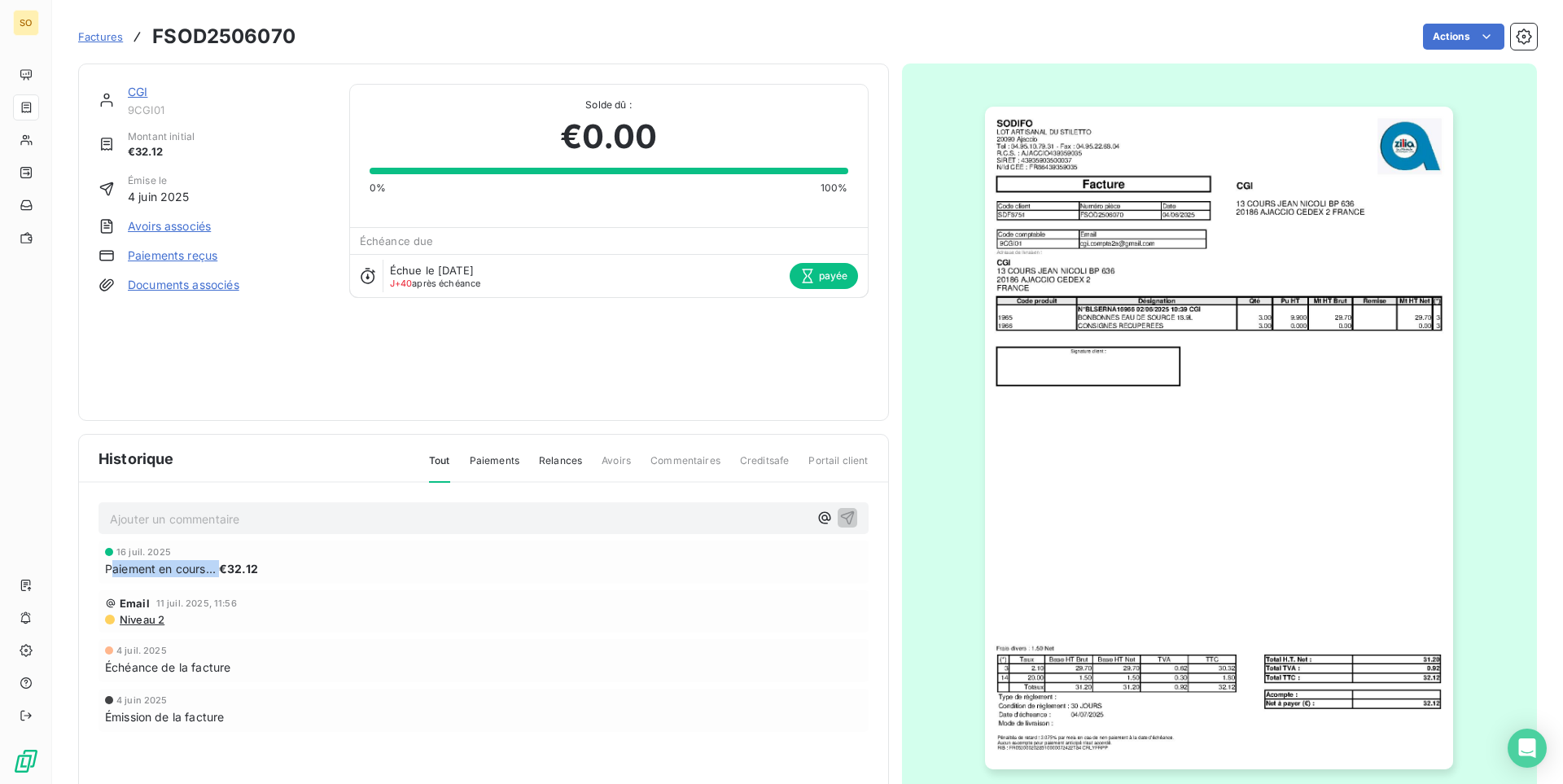
drag, startPoint x: 111, startPoint y: 570, endPoint x: 221, endPoint y: 567, distance: 110.0
click at [221, 567] on div "Paiement en cours... €32.12" at bounding box center [483, 568] width 757 height 17
click at [369, 568] on div "Paiement en cours... €32.12" at bounding box center [483, 568] width 757 height 17
click at [263, 41] on h3 "FSOD2506070" at bounding box center [223, 36] width 143 height 29
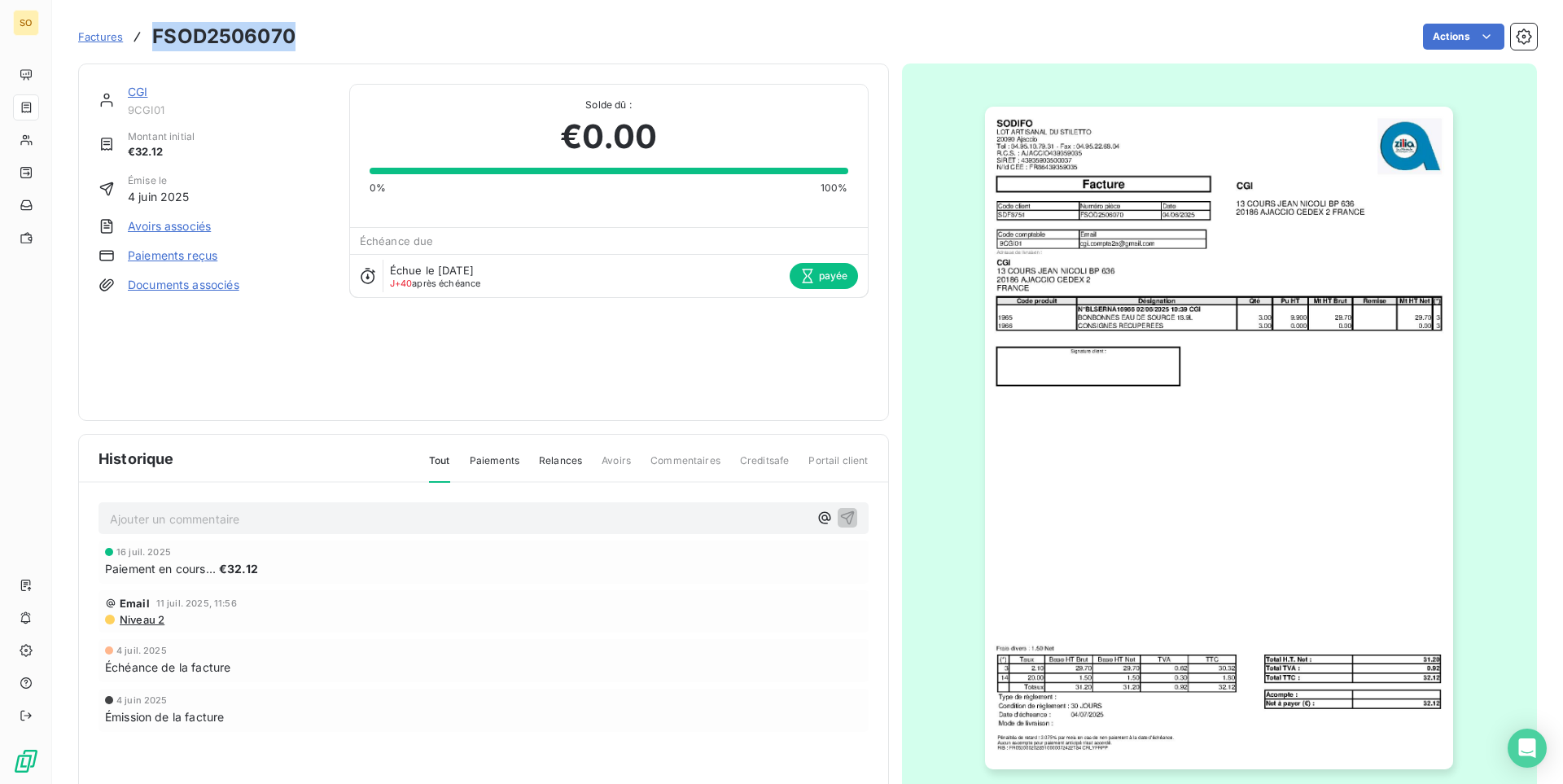
copy h3 "FSOD2506070"
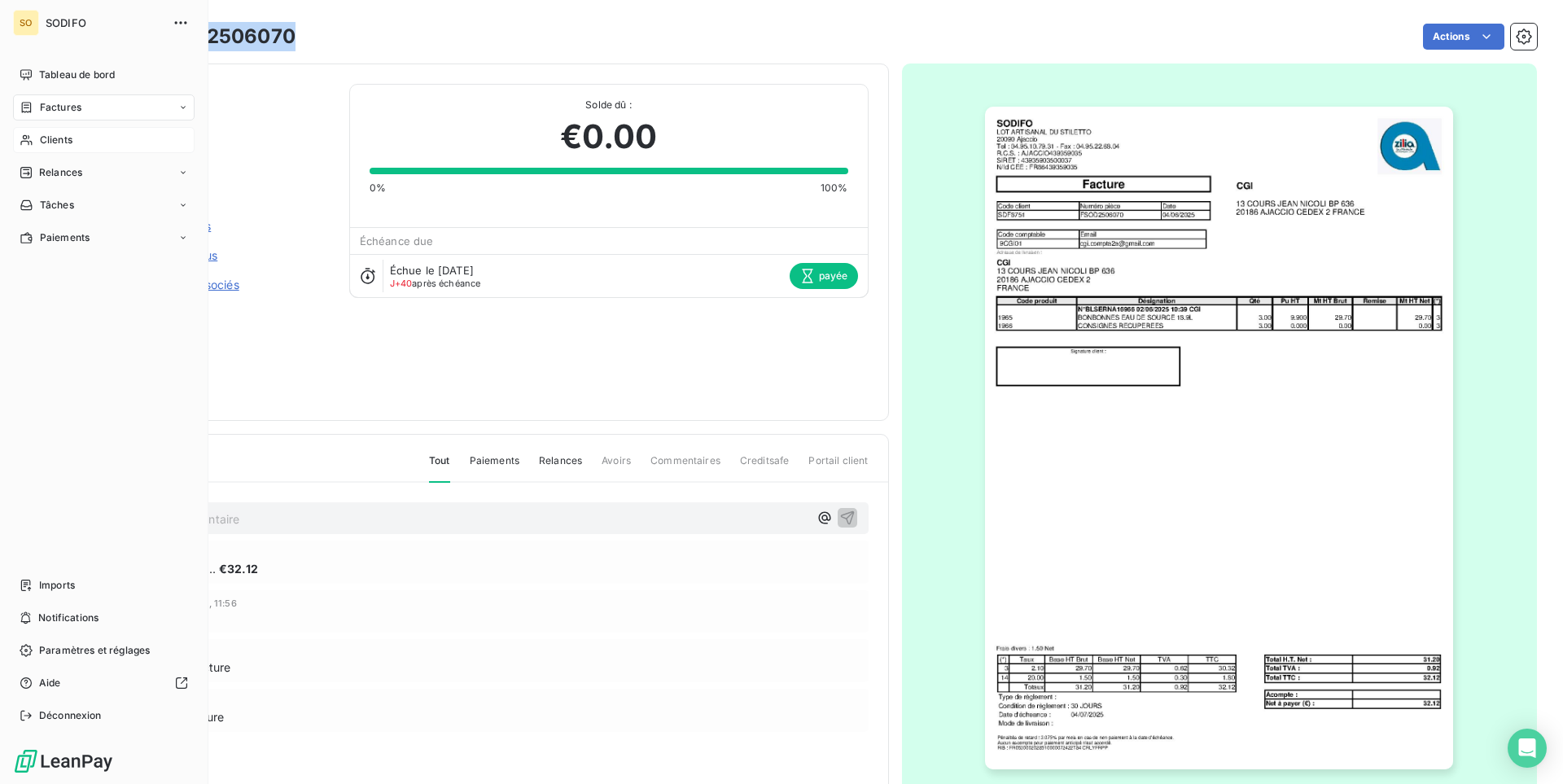
click at [57, 139] on span "Clients" at bounding box center [56, 139] width 33 height 15
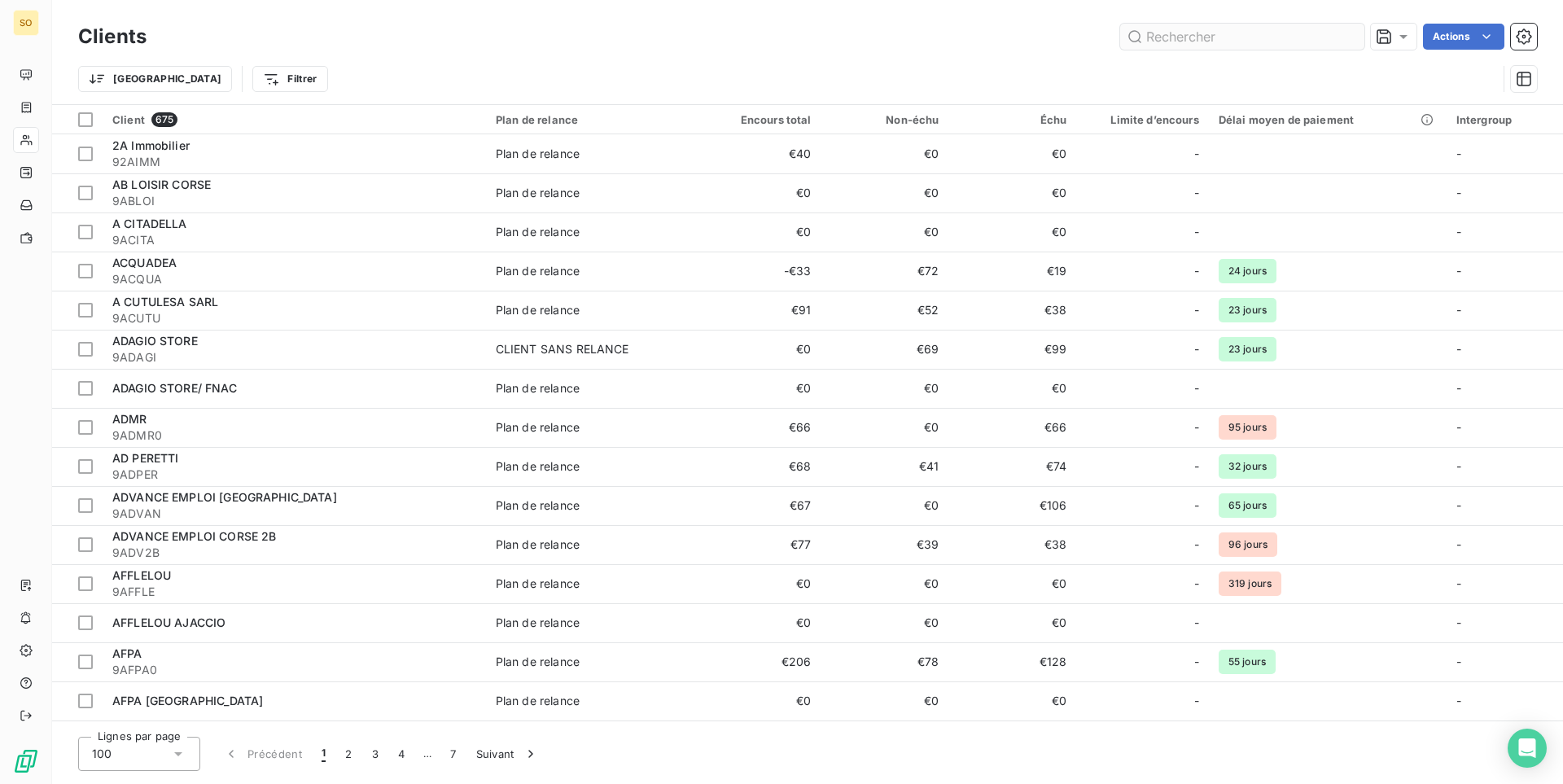
click at [1187, 32] on input "text" at bounding box center [1242, 36] width 245 height 26
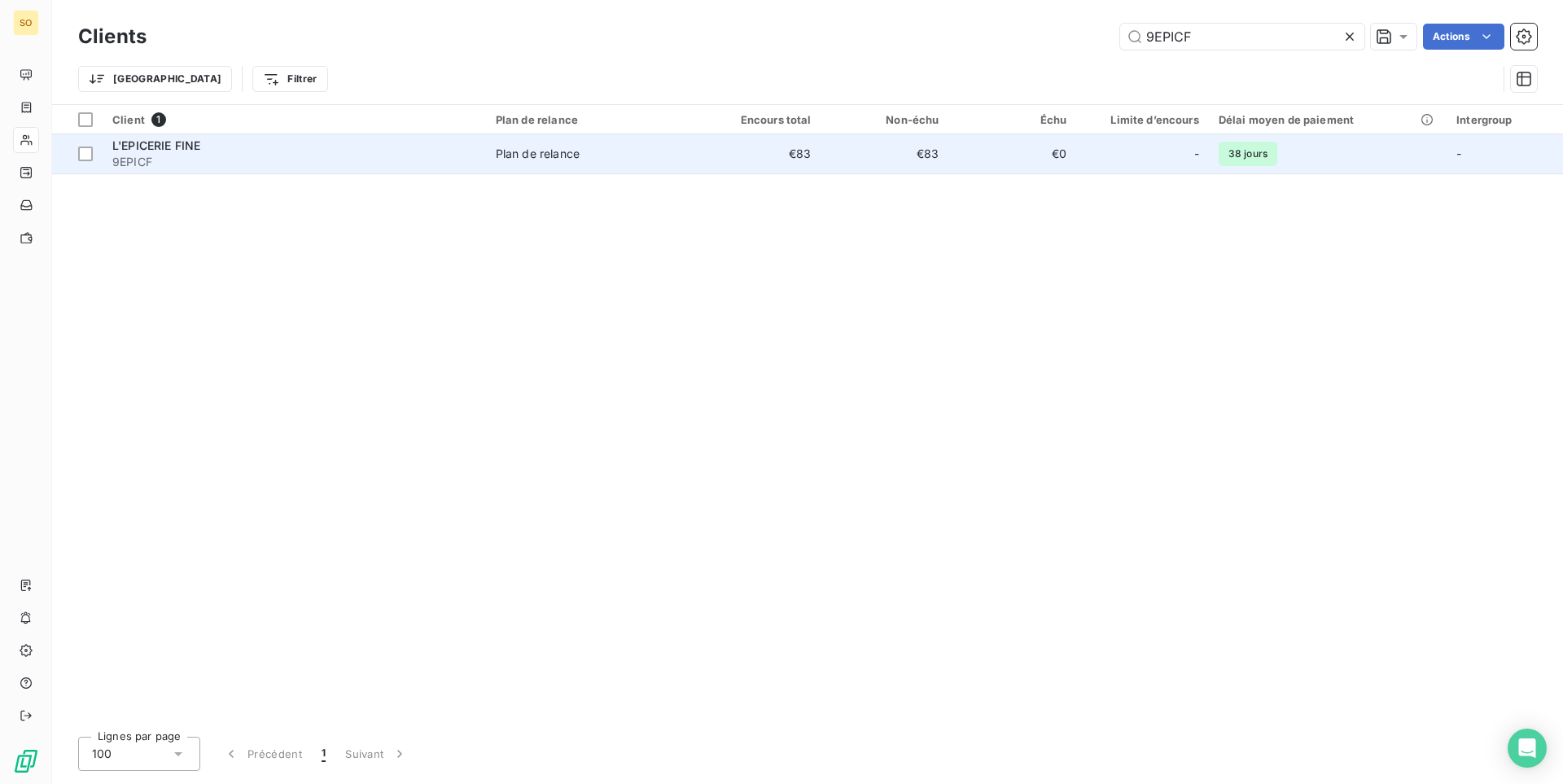
type input "9EPICF"
click at [306, 166] on span "9EPICF" at bounding box center [294, 162] width 364 height 16
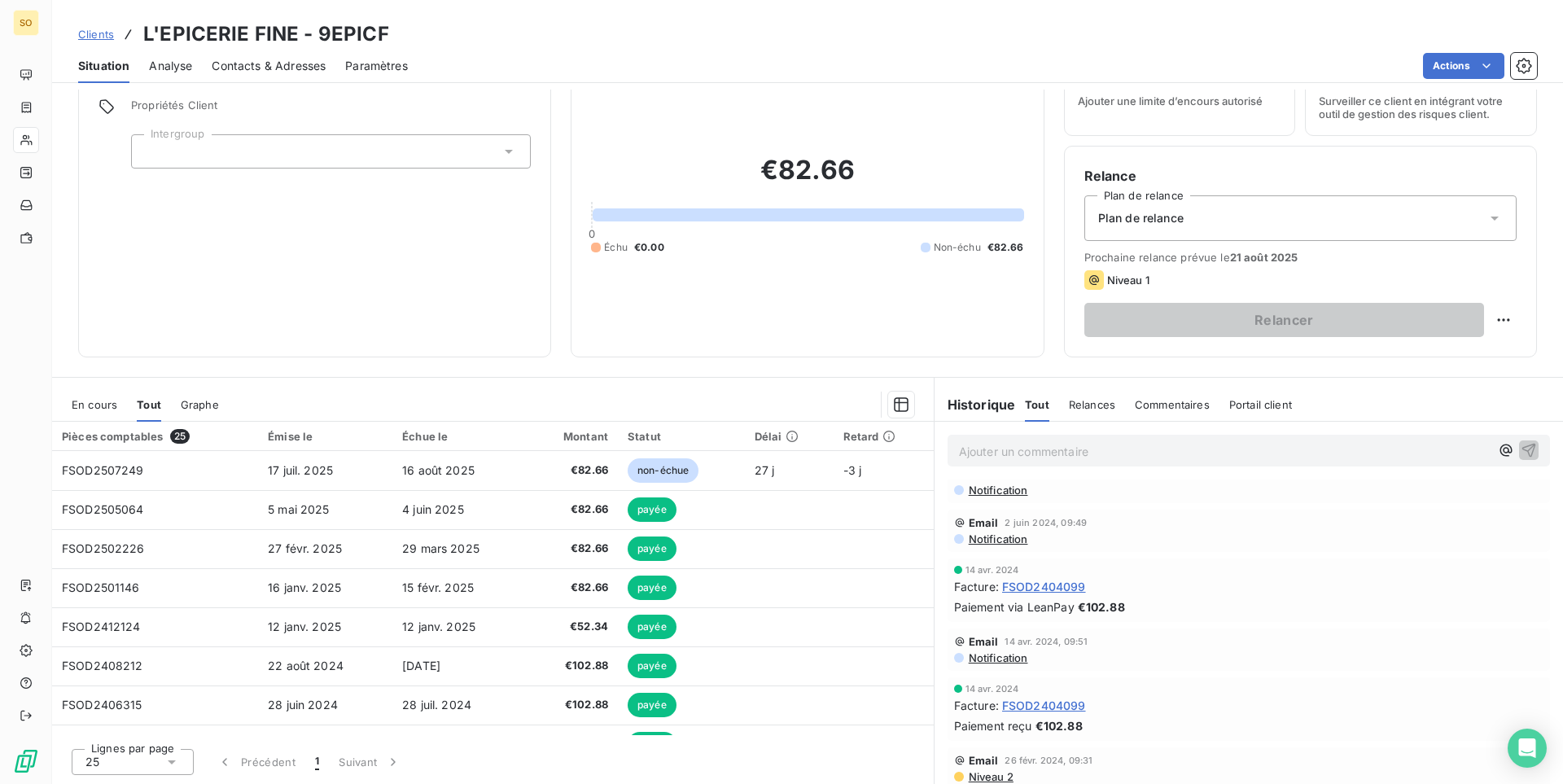
scroll to position [913, 0]
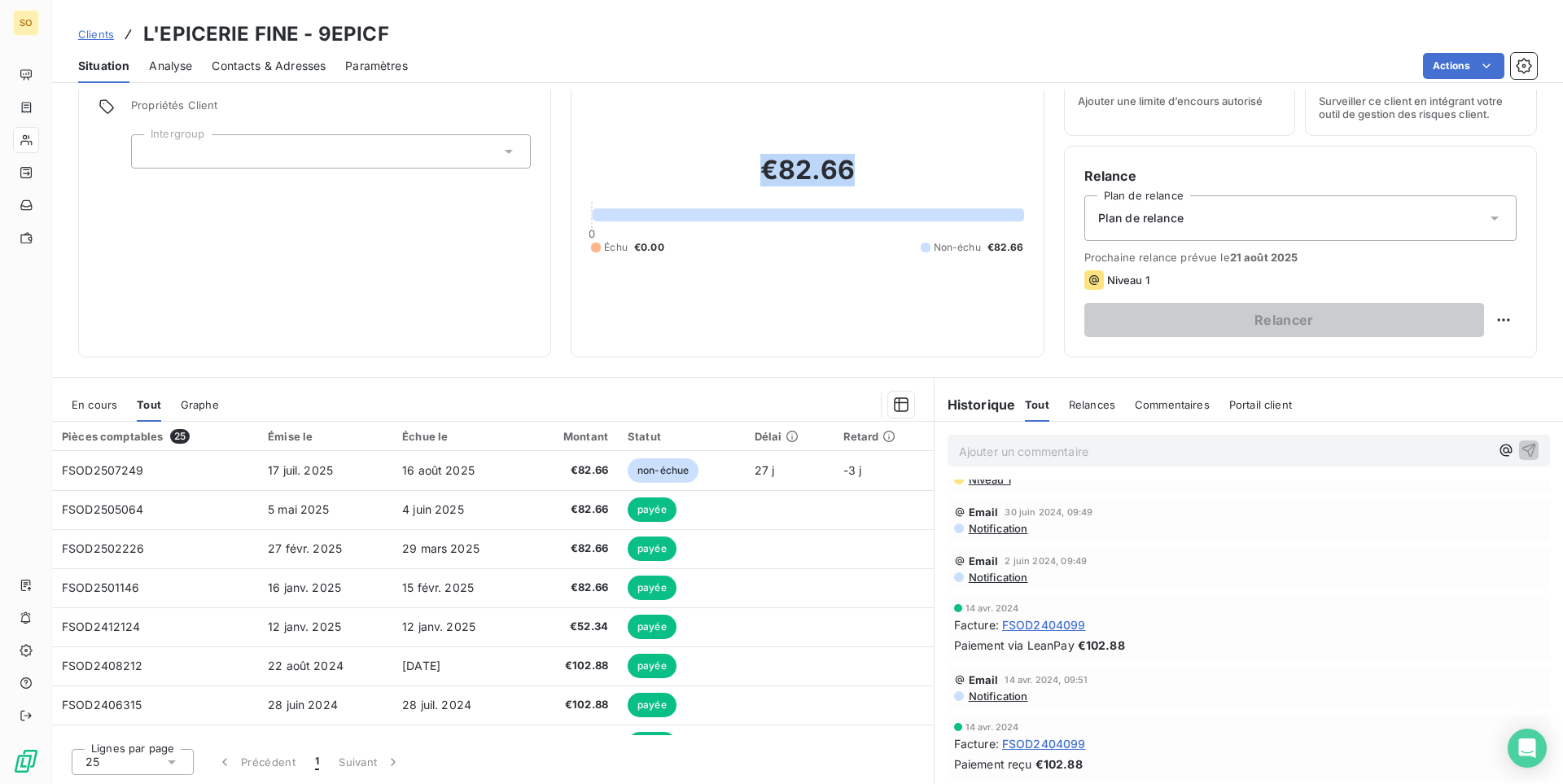
drag, startPoint x: 766, startPoint y: 171, endPoint x: 863, endPoint y: 174, distance: 97.0
click at [863, 174] on h2 "€82.66" at bounding box center [806, 177] width 432 height 49
click at [862, 174] on h2 "€82.66" at bounding box center [806, 177] width 432 height 49
drag, startPoint x: 784, startPoint y: 170, endPoint x: 849, endPoint y: 171, distance: 65.0
click at [849, 171] on h2 "€82.66" at bounding box center [806, 177] width 432 height 49
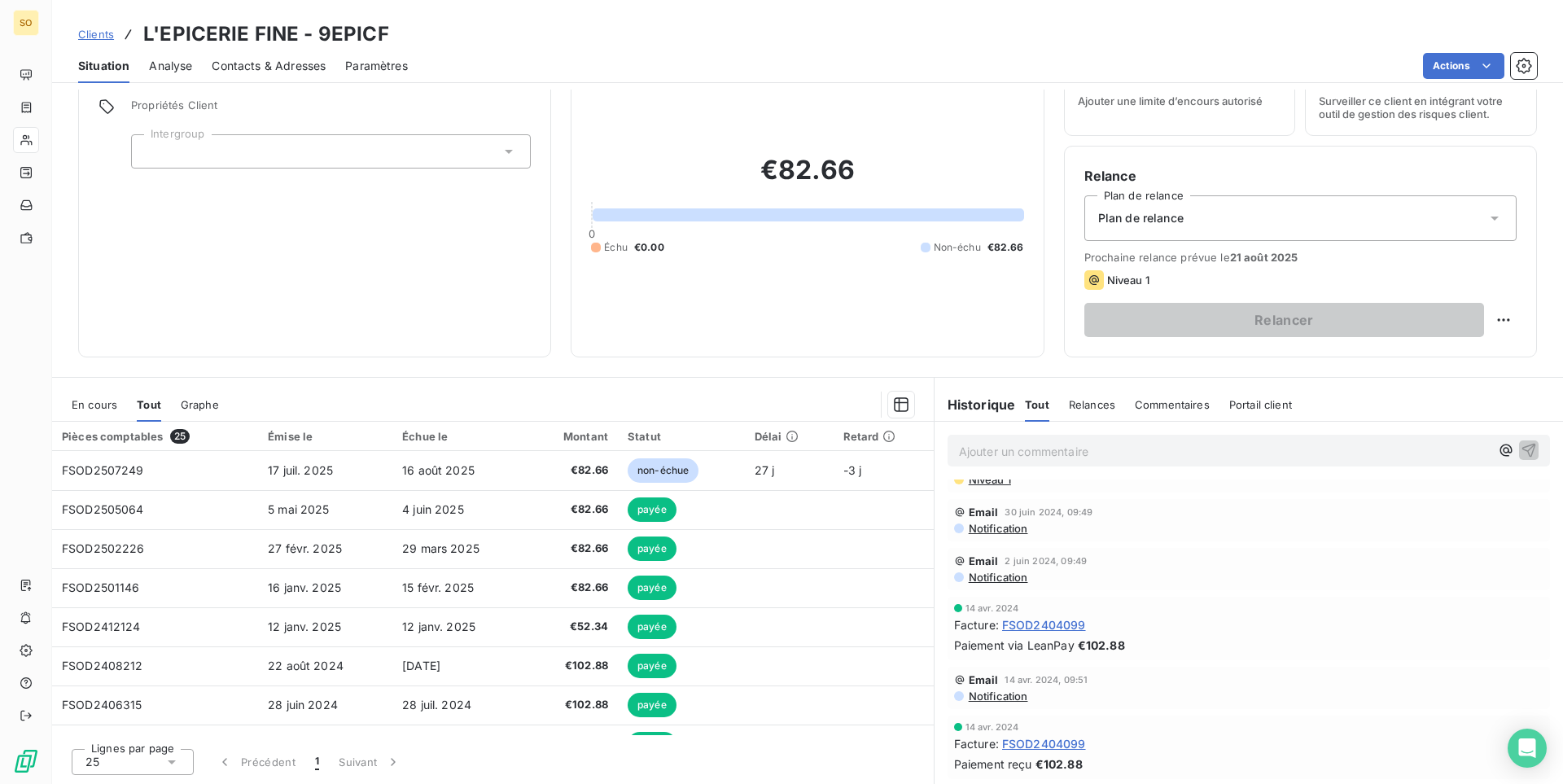
drag, startPoint x: 774, startPoint y: 185, endPoint x: 793, endPoint y: 182, distance: 19.2
click at [774, 185] on h2 "€82.66" at bounding box center [806, 177] width 432 height 49
drag, startPoint x: 783, startPoint y: 169, endPoint x: 868, endPoint y: 172, distance: 85.1
click at [867, 171] on h2 "€82.66" at bounding box center [806, 177] width 432 height 49
click at [868, 175] on h2 "€82.66" at bounding box center [806, 177] width 432 height 49
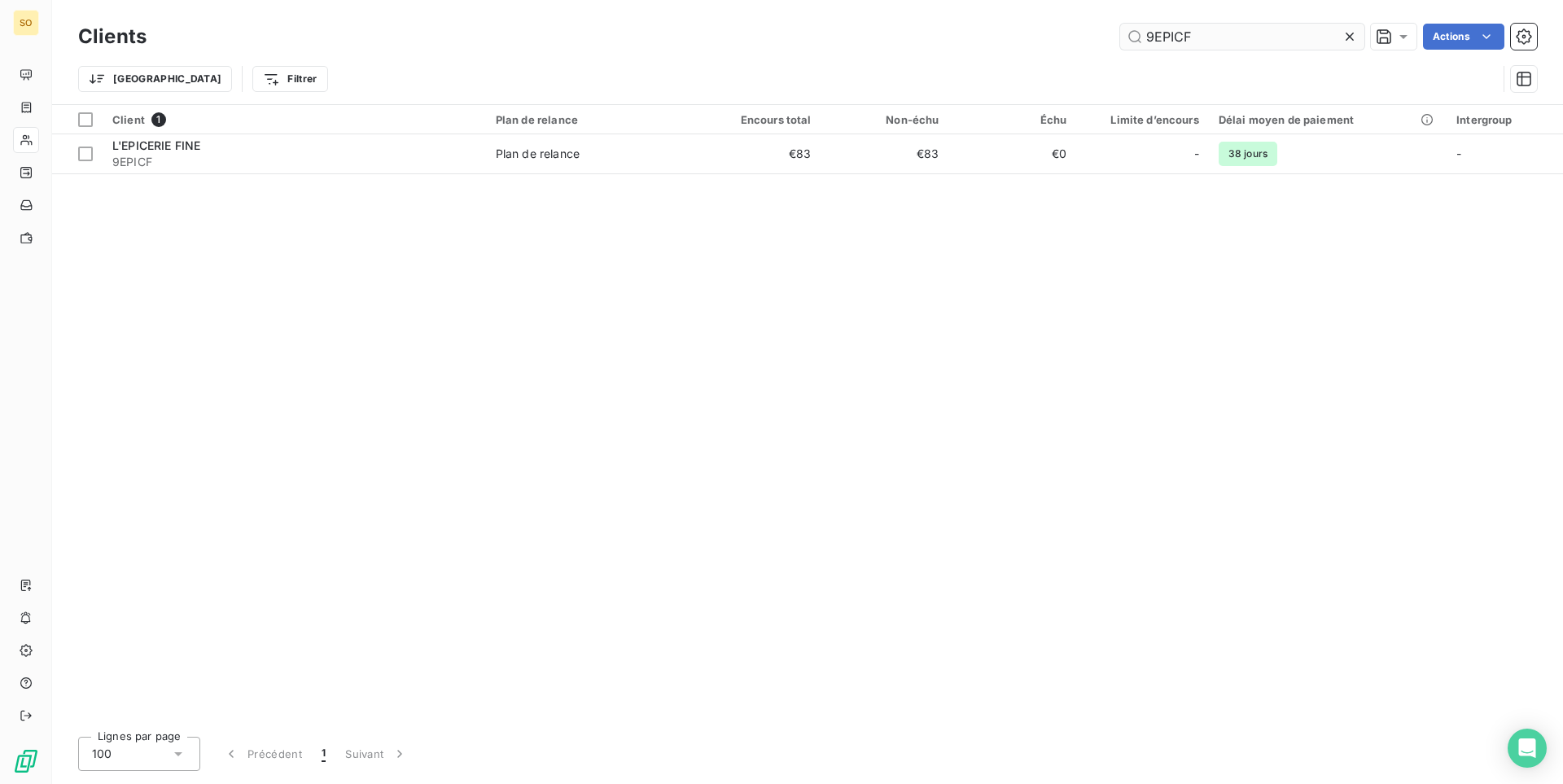
drag, startPoint x: 1208, startPoint y: 30, endPoint x: 1076, endPoint y: 34, distance: 132.1
click at [1120, 34] on input "9EPICF" at bounding box center [1242, 36] width 245 height 26
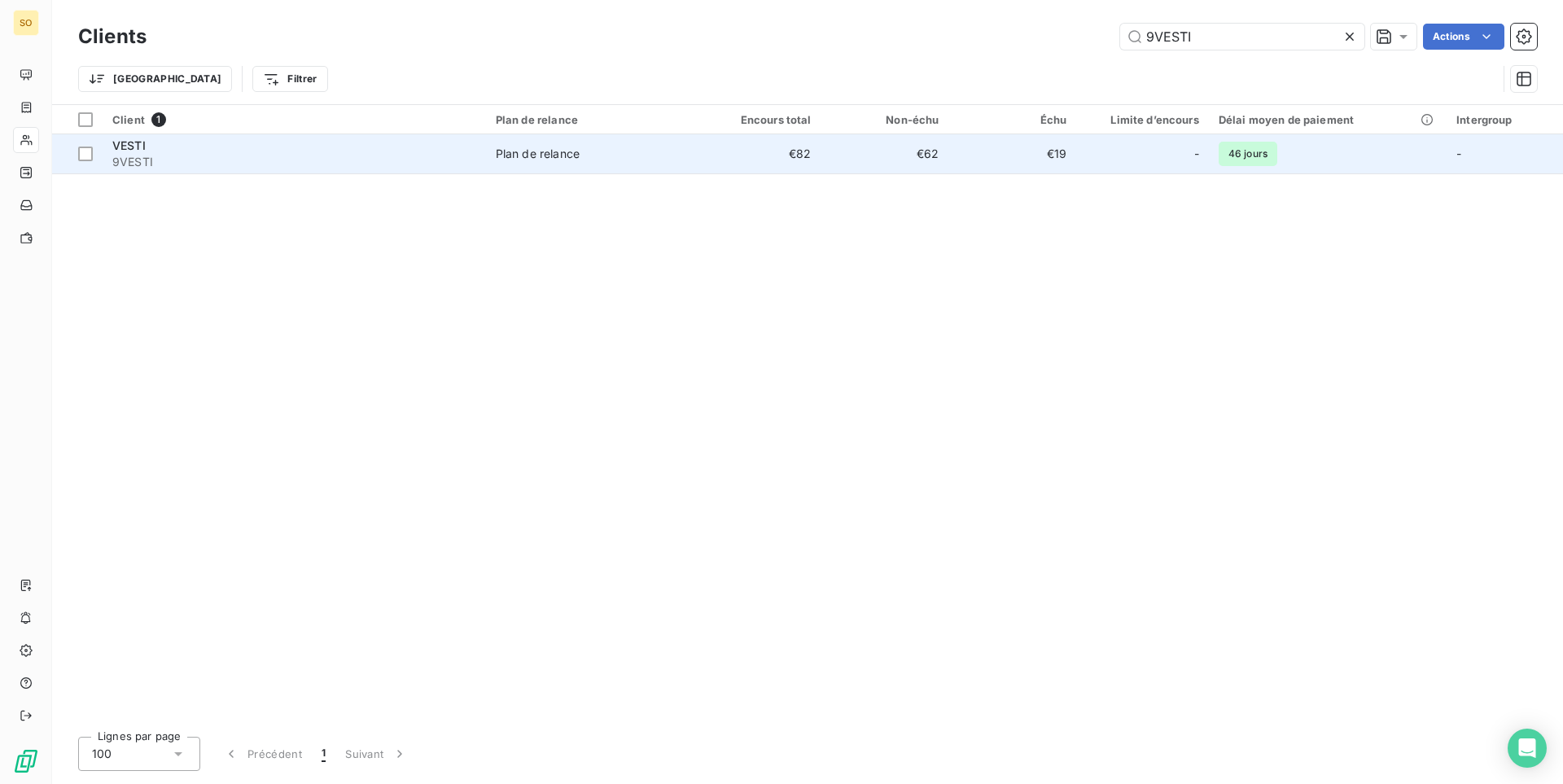
type input "9VESTI"
click at [671, 170] on td "Plan de relance" at bounding box center [589, 154] width 208 height 39
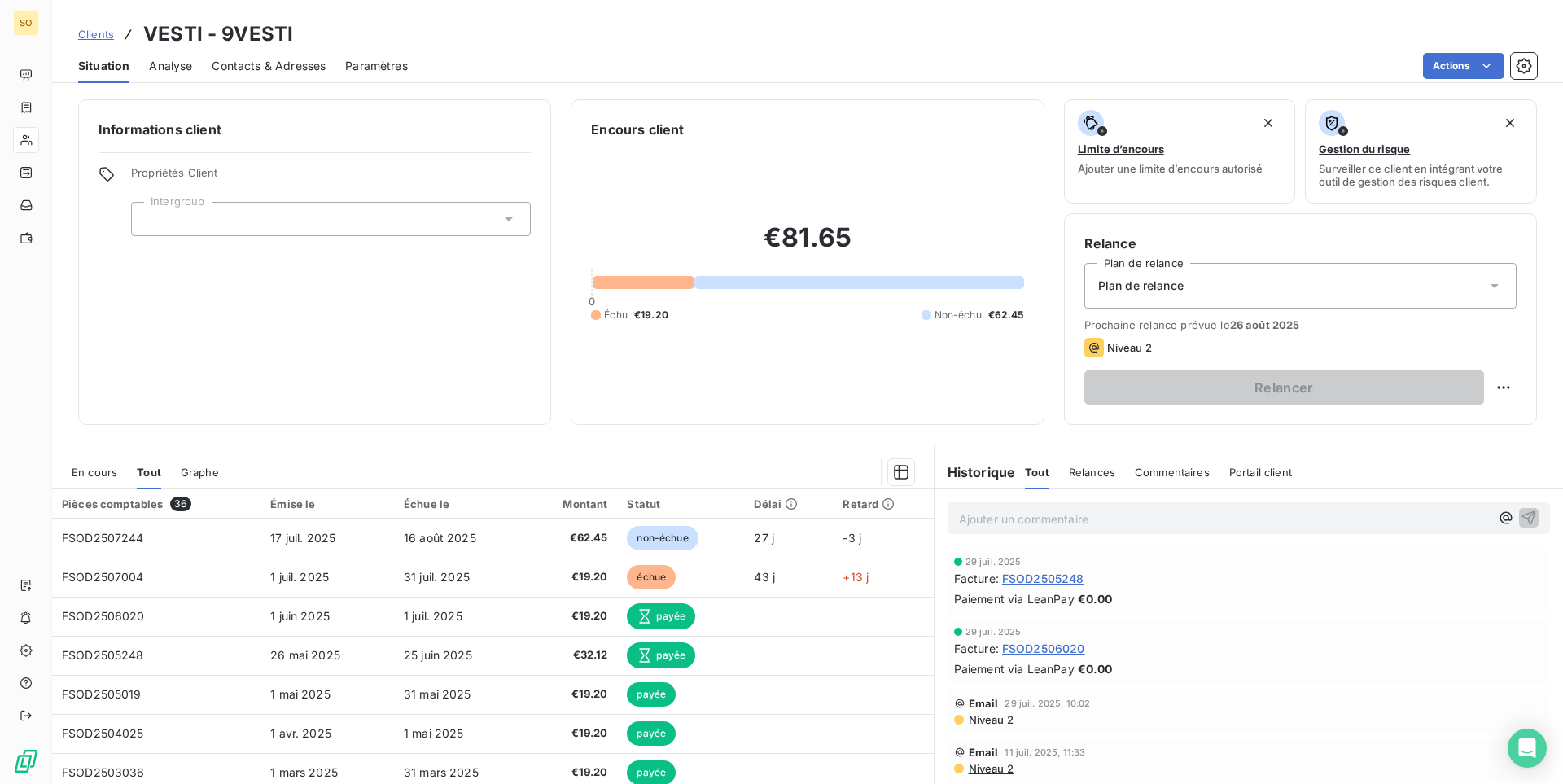
click at [1168, 585] on div "Facture : FSOD2505248" at bounding box center [1248, 577] width 589 height 17
click at [1167, 584] on div "Facture : FSOD2505248" at bounding box center [1248, 577] width 589 height 17
click at [1042, 583] on span "FSOD2505248" at bounding box center [1043, 577] width 82 height 17
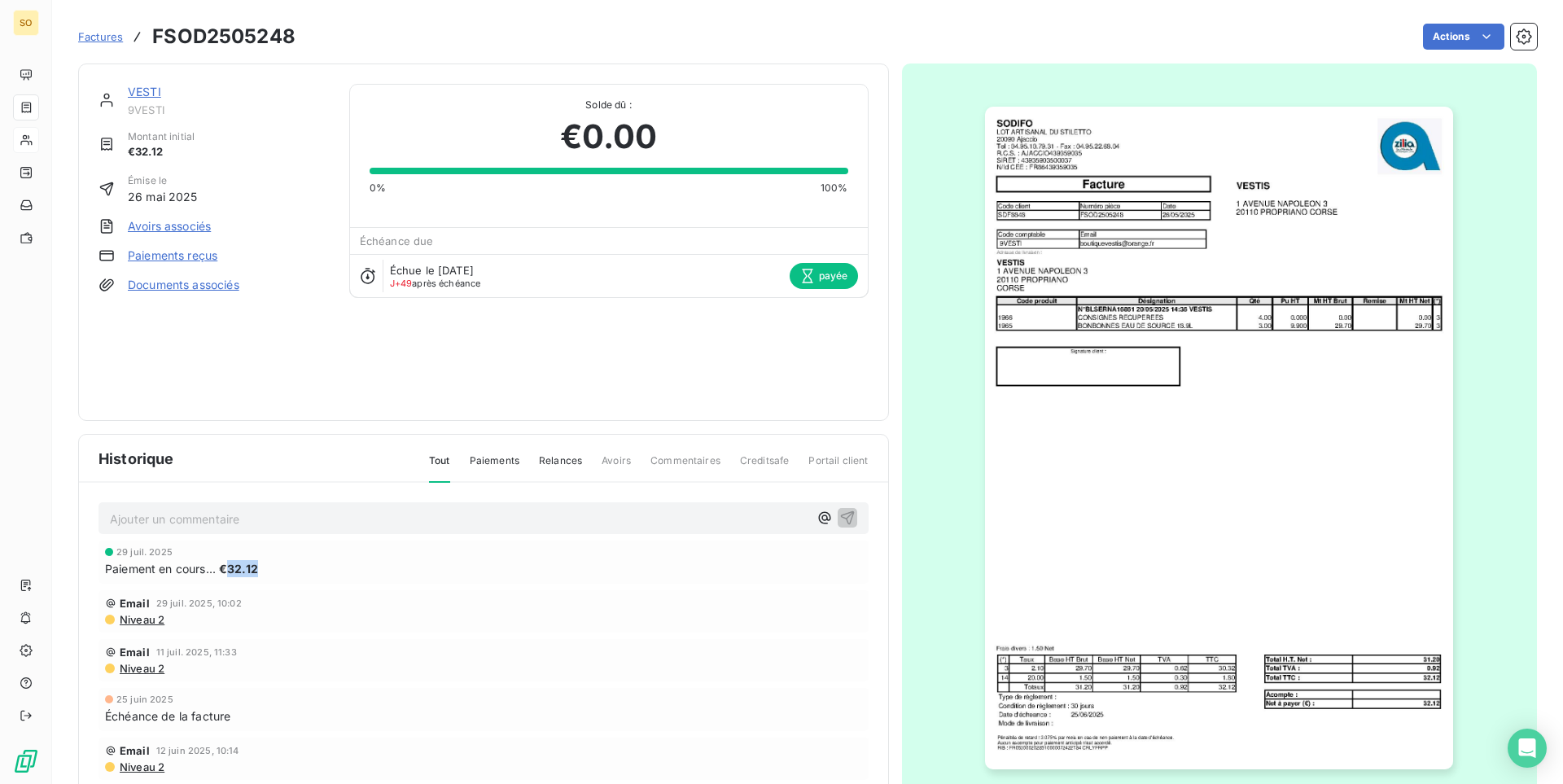
drag, startPoint x: 225, startPoint y: 566, endPoint x: 276, endPoint y: 568, distance: 51.0
click at [276, 568] on div "Paiement en cours... €32.12" at bounding box center [483, 568] width 757 height 17
click at [278, 568] on div "Paiement en cours... €32.12" at bounding box center [483, 568] width 757 height 17
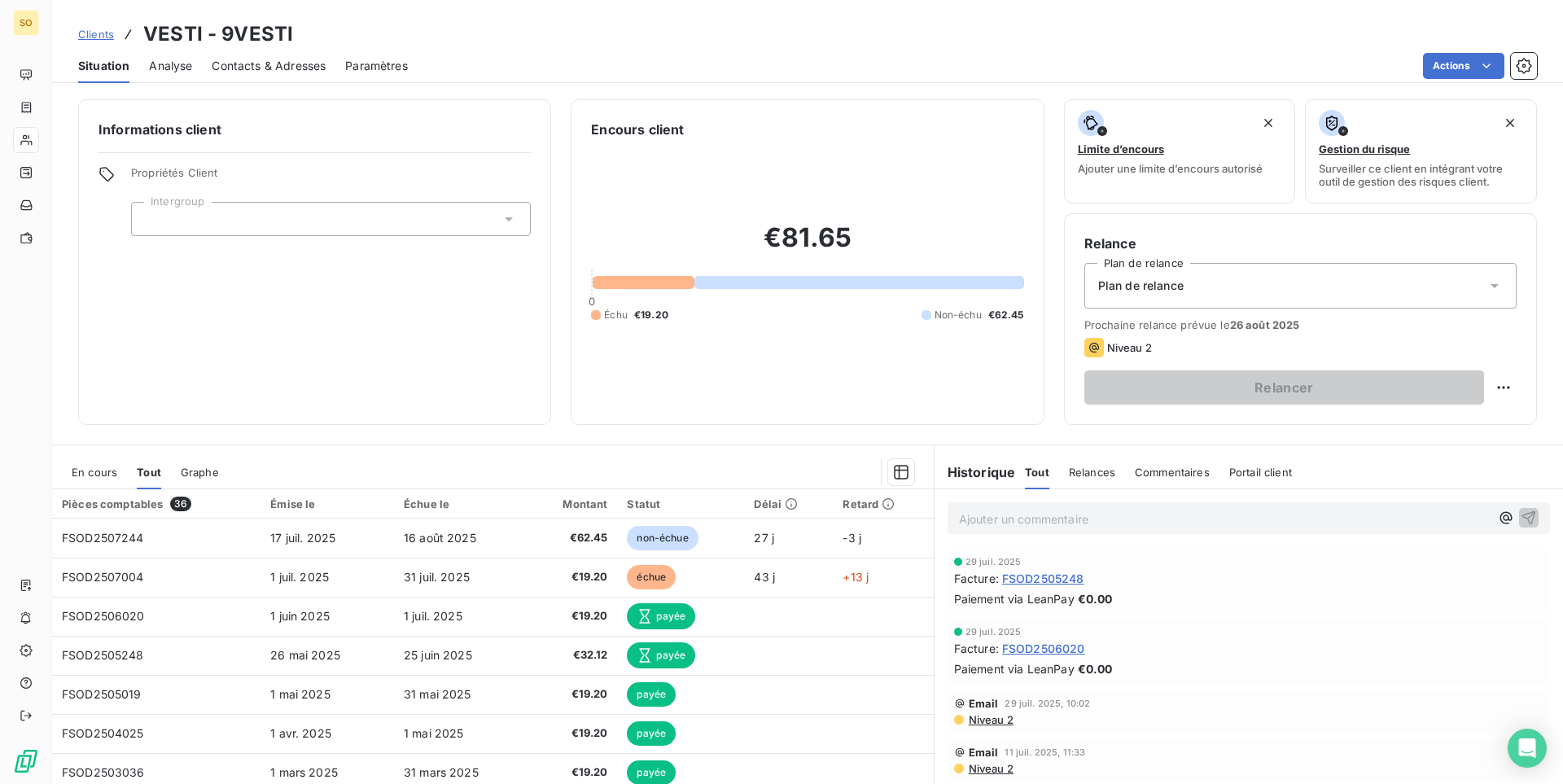
click at [1057, 646] on span "FSOD2506020" at bounding box center [1044, 647] width 83 height 17
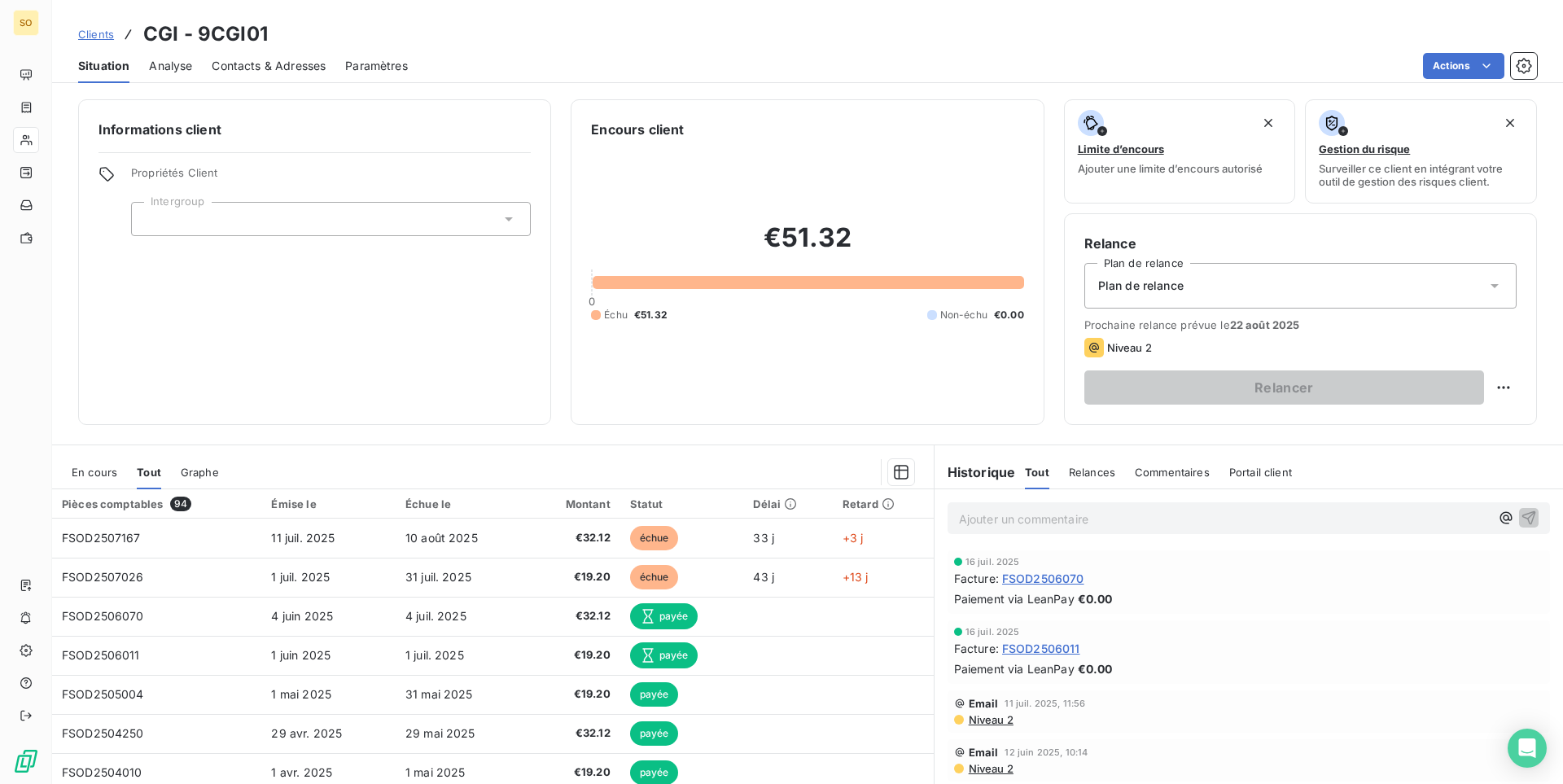
click at [1055, 582] on span "FSOD2506070" at bounding box center [1043, 577] width 82 height 17
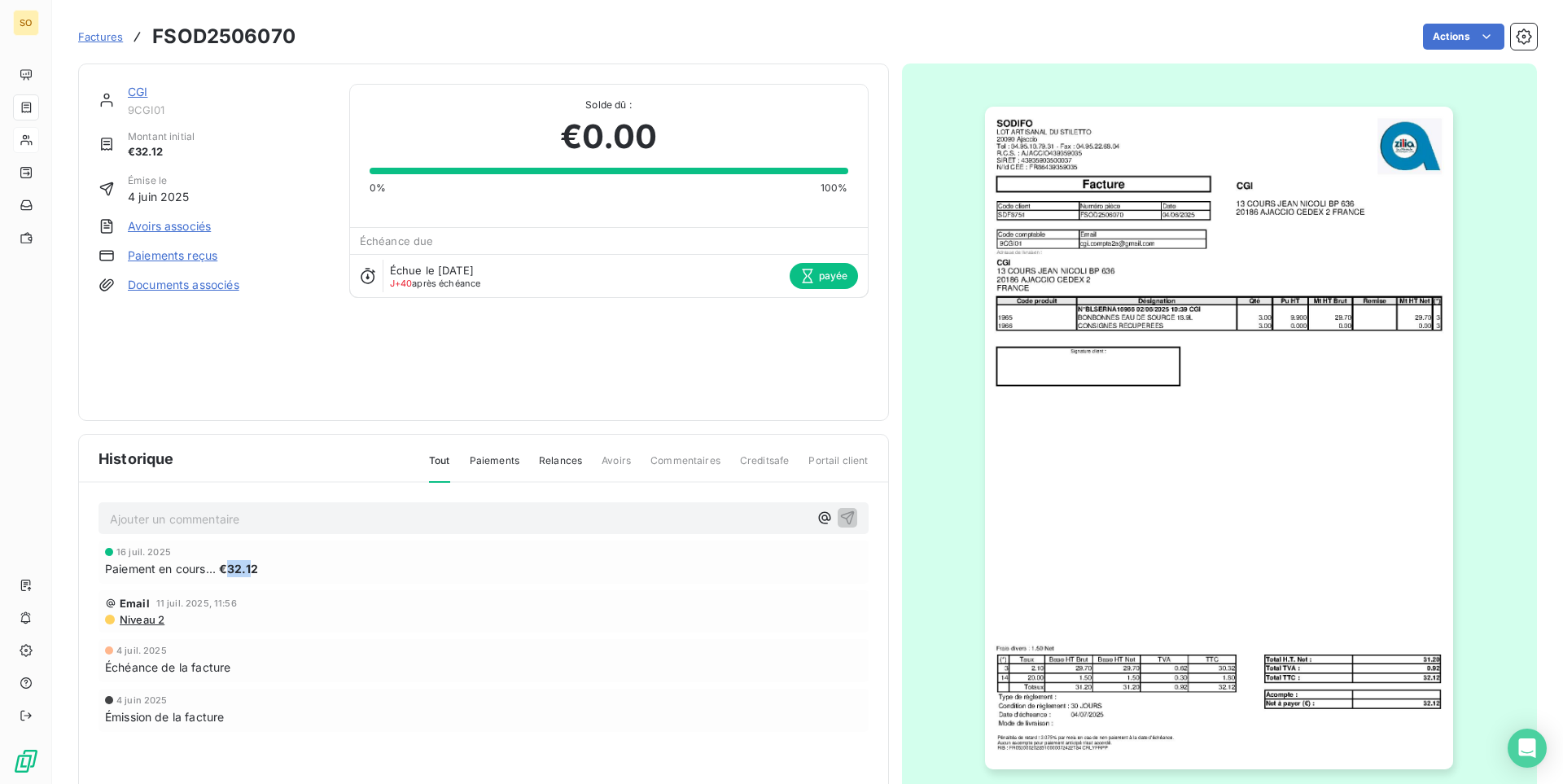
drag, startPoint x: 227, startPoint y: 563, endPoint x: 251, endPoint y: 567, distance: 24.3
click at [251, 567] on span "€32.12" at bounding box center [238, 568] width 39 height 17
click at [294, 573] on div "Paiement en cours... €32.12" at bounding box center [483, 568] width 757 height 17
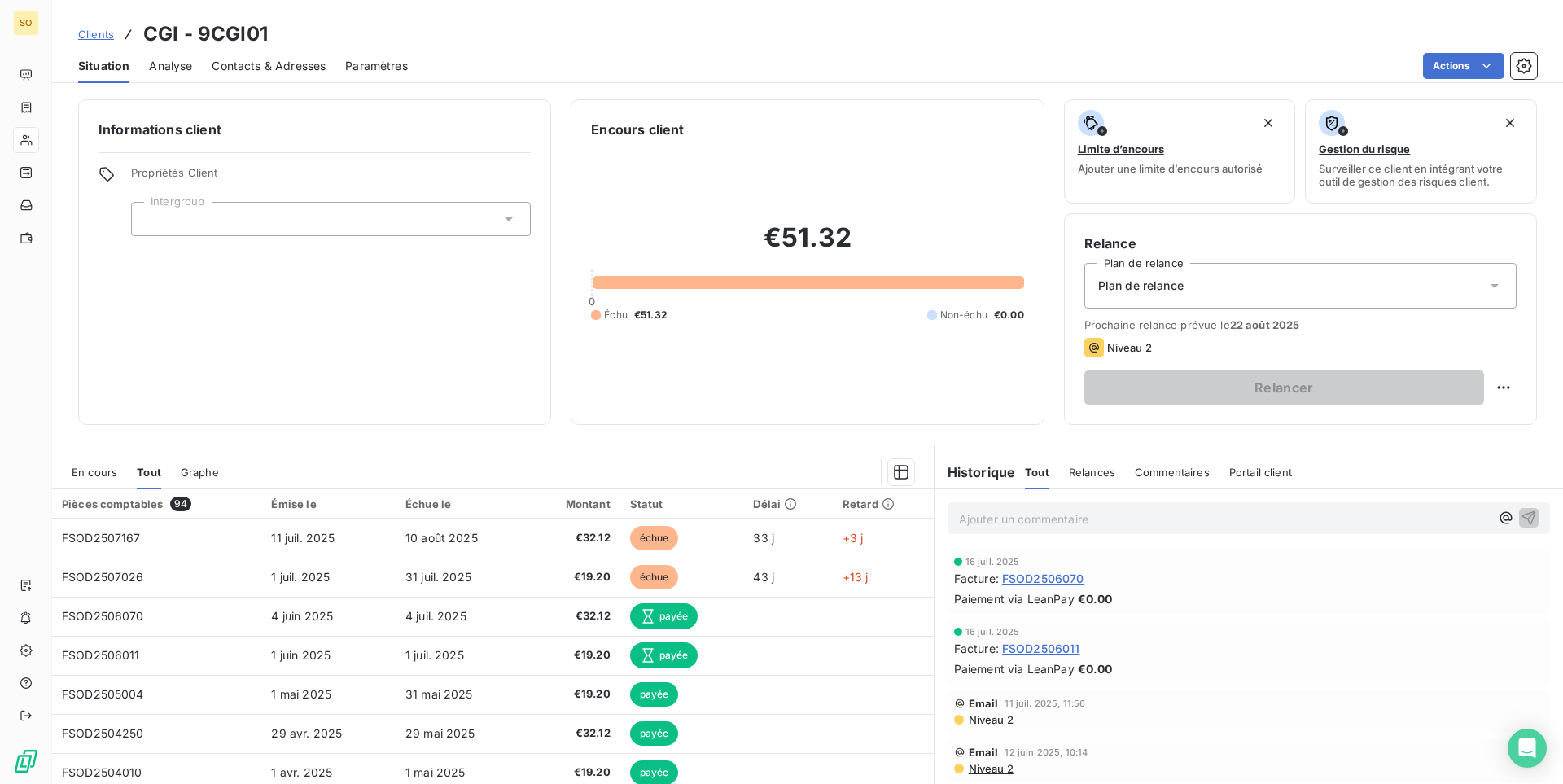
click at [1076, 581] on span "FSOD2506070" at bounding box center [1043, 577] width 82 height 17
drag, startPoint x: 577, startPoint y: 60, endPoint x: 558, endPoint y: 50, distance: 21.5
click at [577, 58] on div "Actions" at bounding box center [982, 65] width 1109 height 26
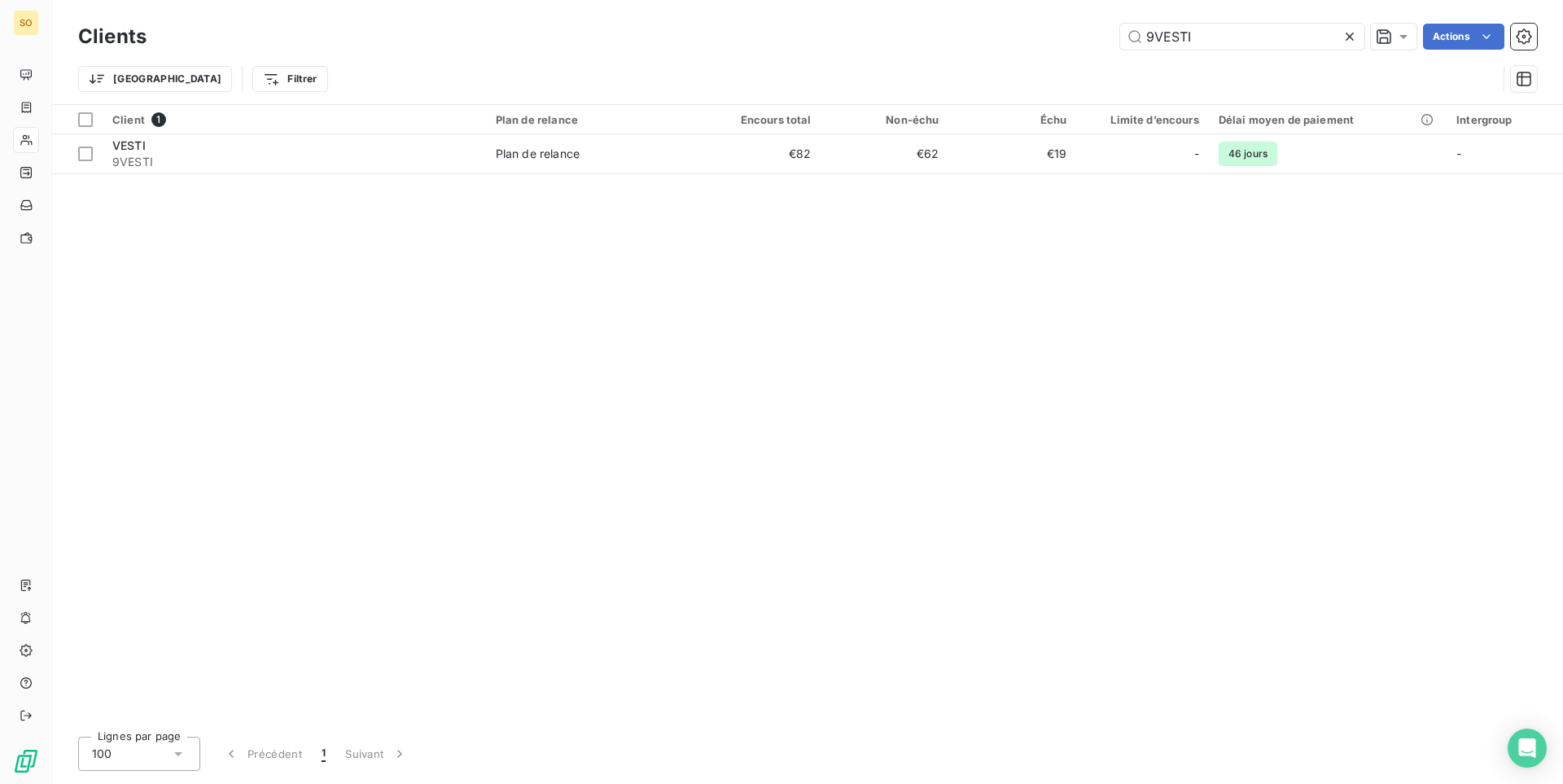
click at [330, 173] on table "Client 1 Plan de relance Encours total Non-échu Échu Limite d’encours Délai moy…" at bounding box center [807, 139] width 1511 height 69
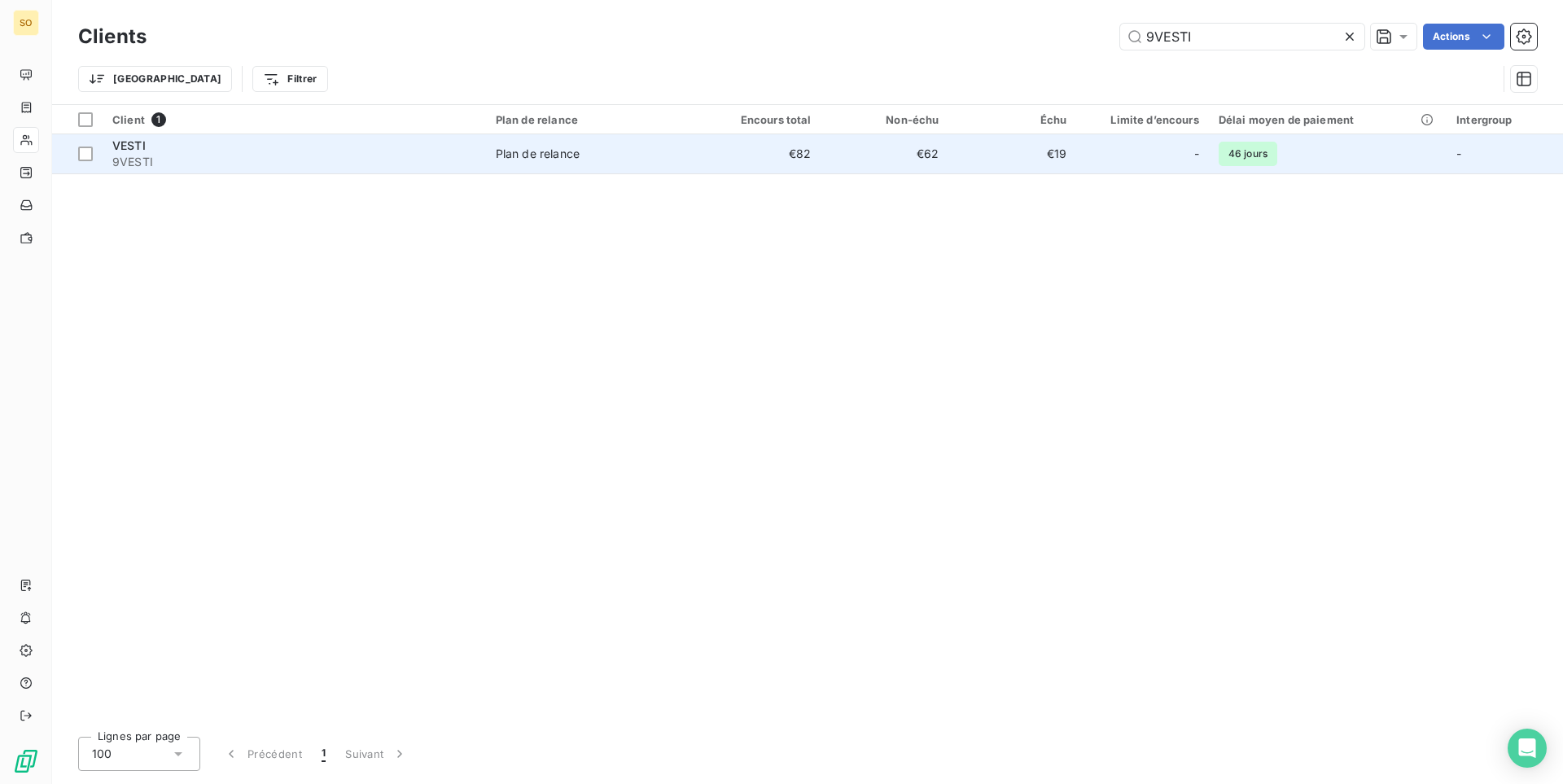
click at [317, 142] on div "VESTI" at bounding box center [294, 146] width 364 height 16
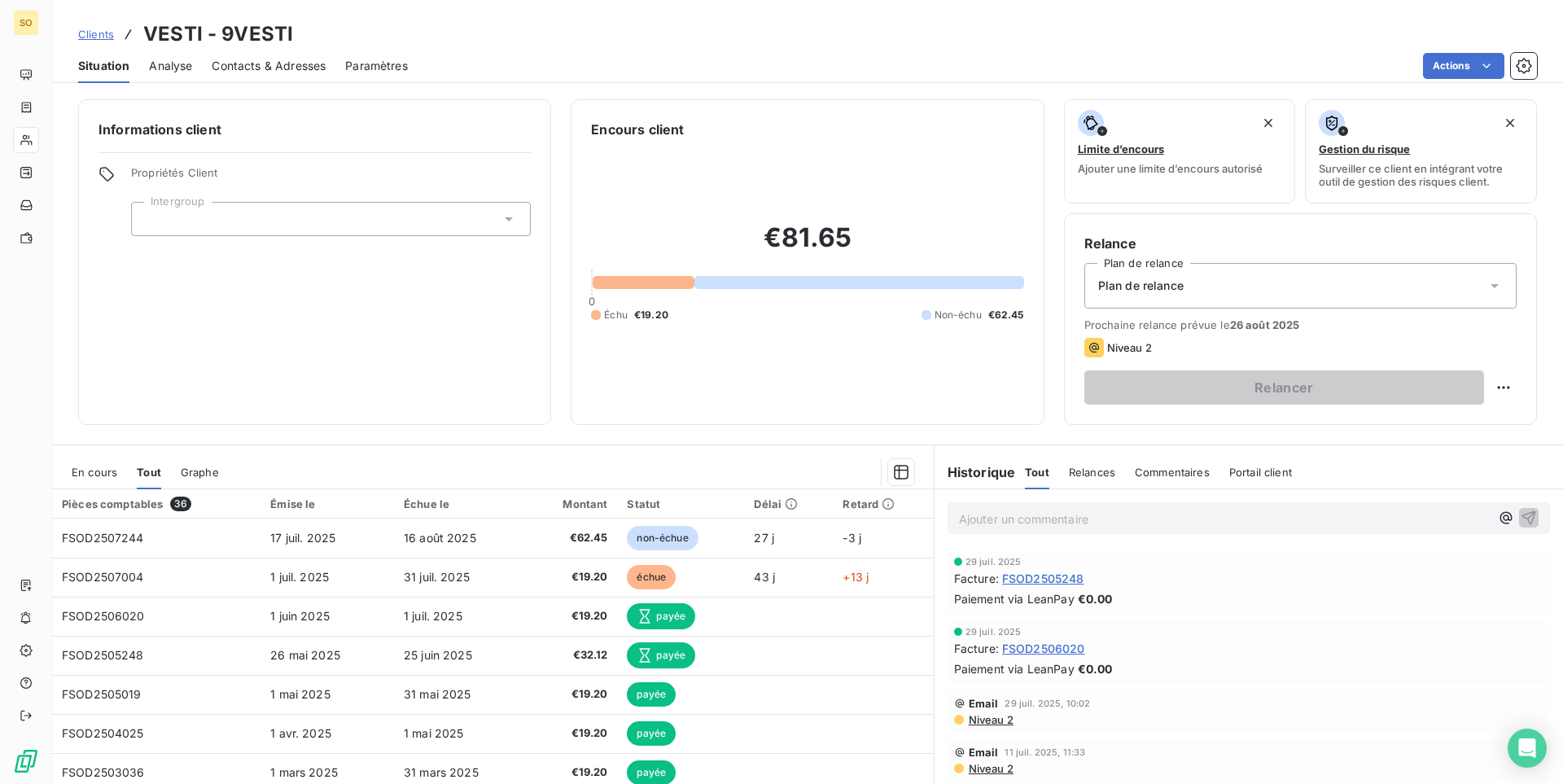
click at [449, 283] on div "Informations client Propriétés Client Intergroup" at bounding box center [313, 261] width 472 height 326
click at [94, 34] on span "Clients" at bounding box center [95, 34] width 36 height 13
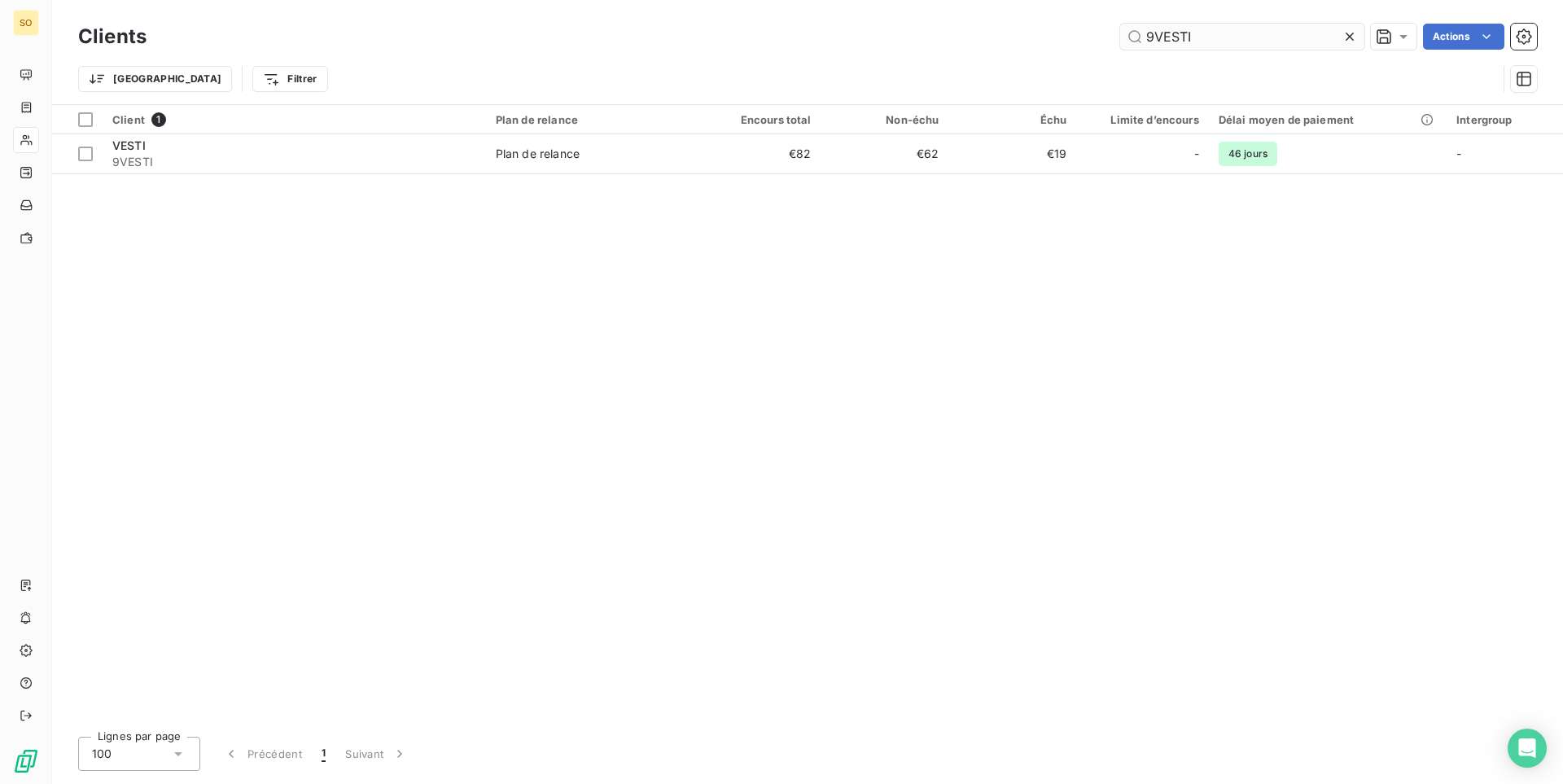
drag, startPoint x: 1217, startPoint y: 27, endPoint x: 1246, endPoint y: 38, distance: 31.0
click at [1246, 38] on input "9VESTI" at bounding box center [1242, 36] width 245 height 26
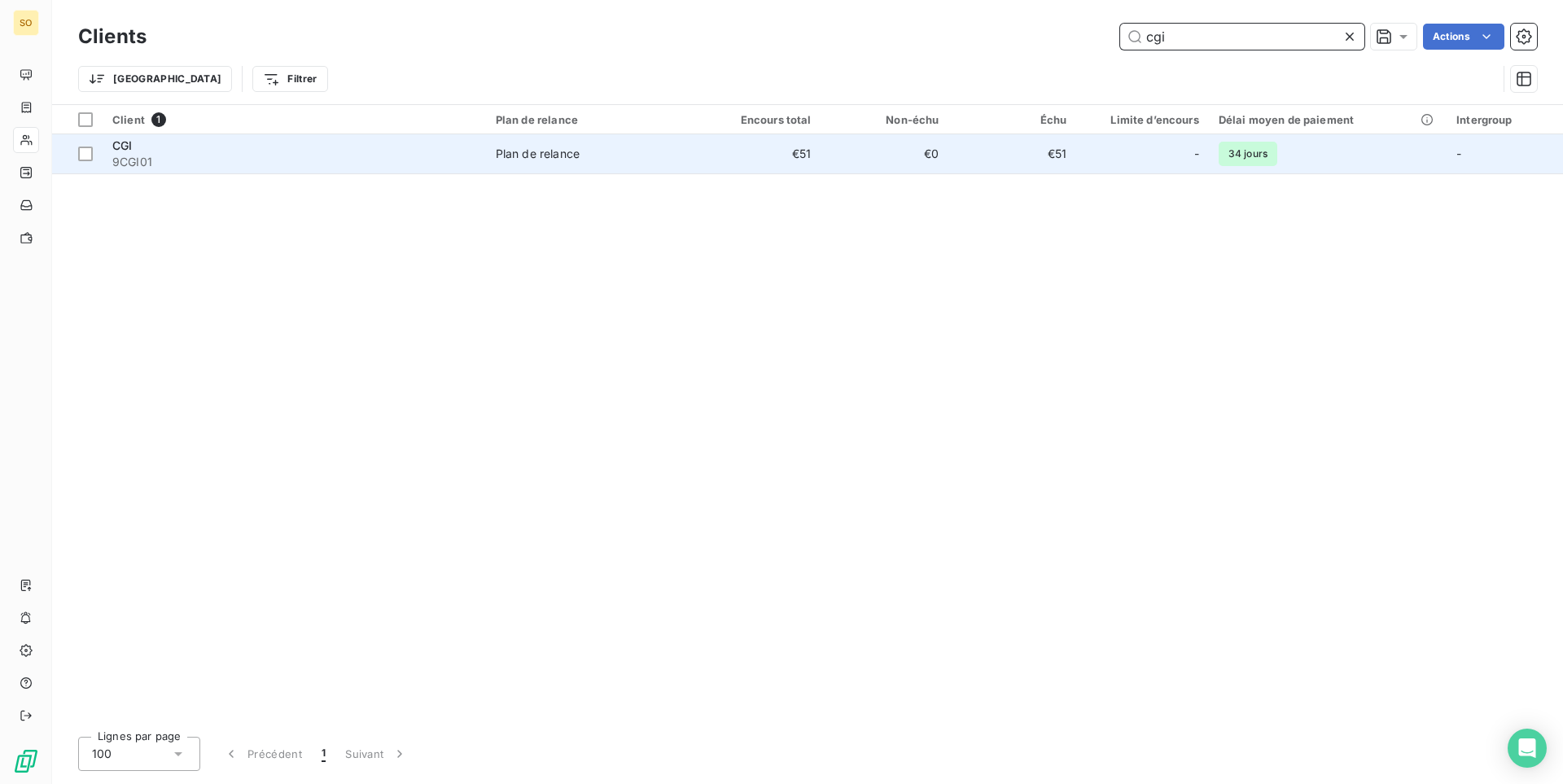
type input "cgi"
click at [306, 160] on span "9CGI01" at bounding box center [294, 162] width 364 height 16
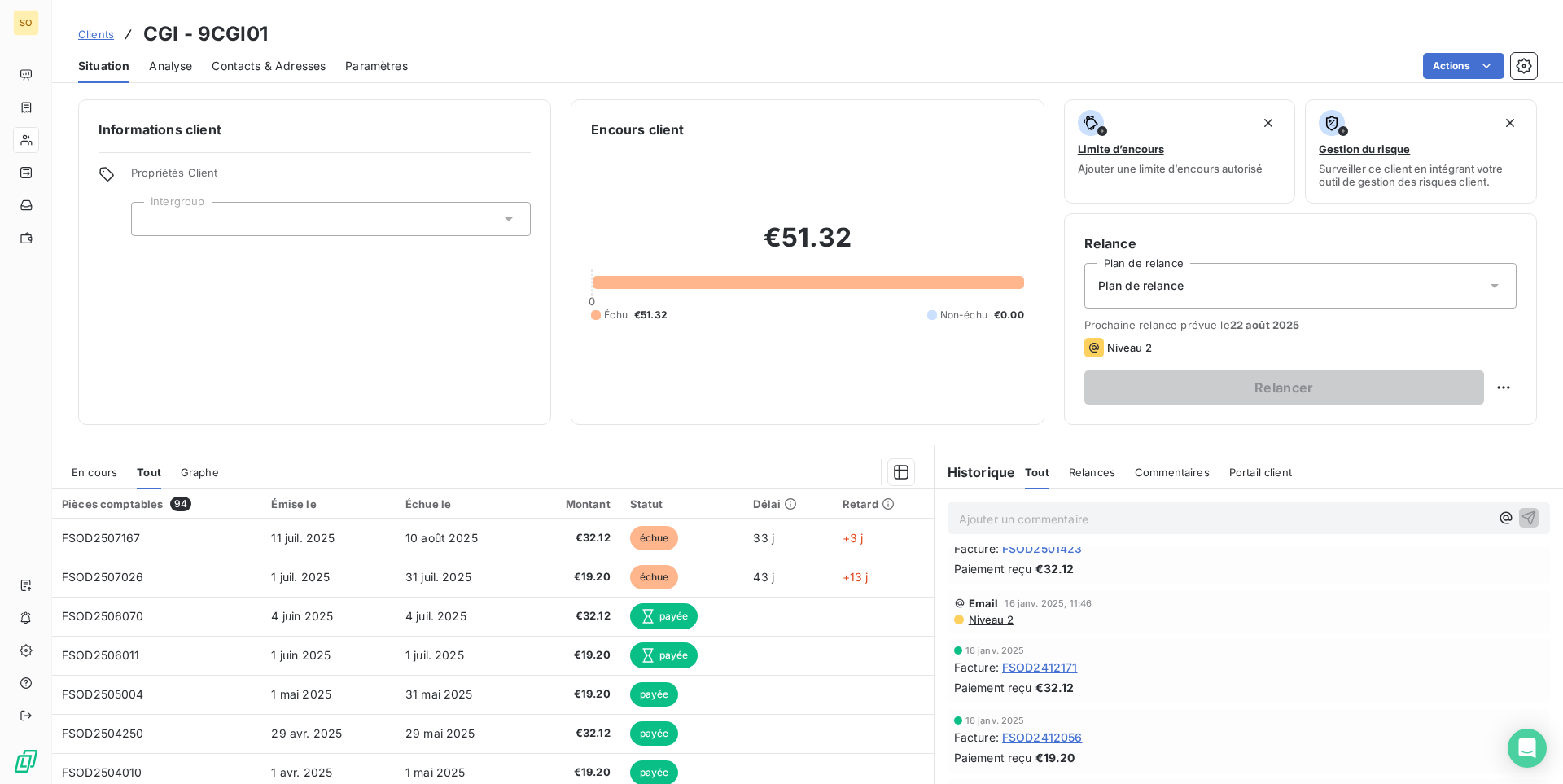
scroll to position [996, 0]
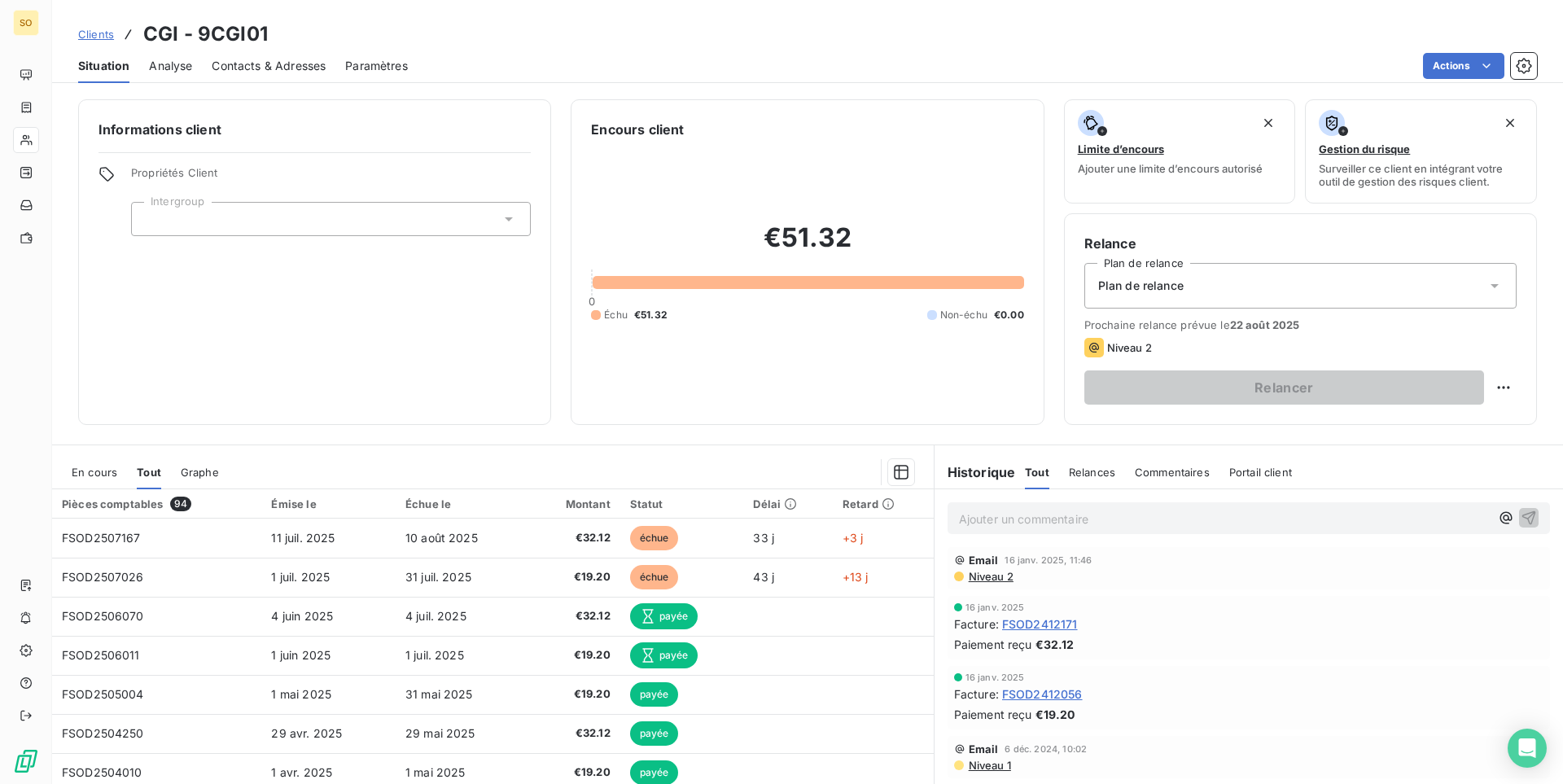
click at [85, 40] on span "Clients" at bounding box center [95, 34] width 36 height 13
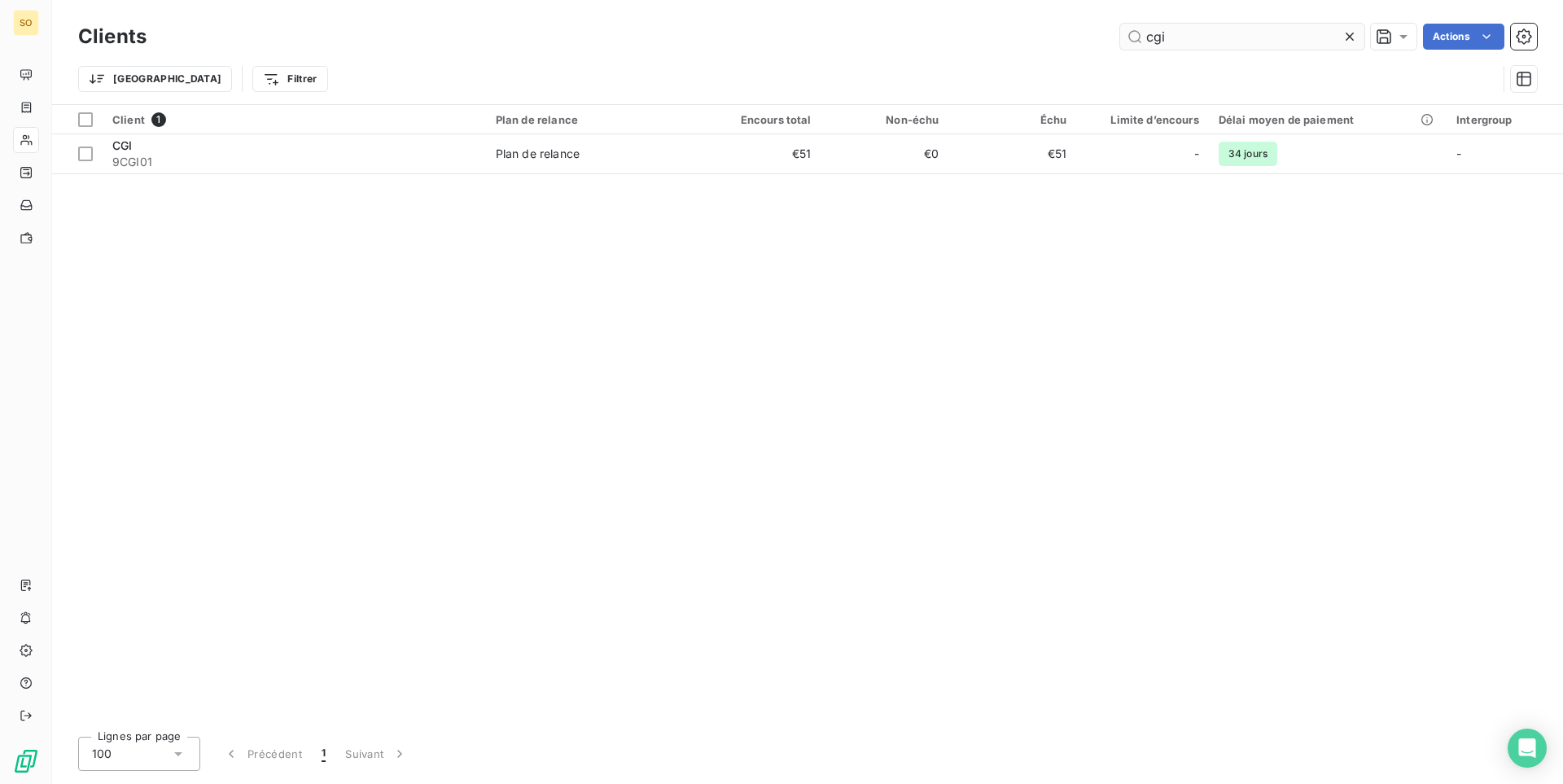
click at [1120, 33] on input "cgi" at bounding box center [1242, 36] width 245 height 26
type input "9KALLC"
click at [333, 170] on td "KALLISTÉ CONSEIL 9KALLC" at bounding box center [294, 154] width 383 height 39
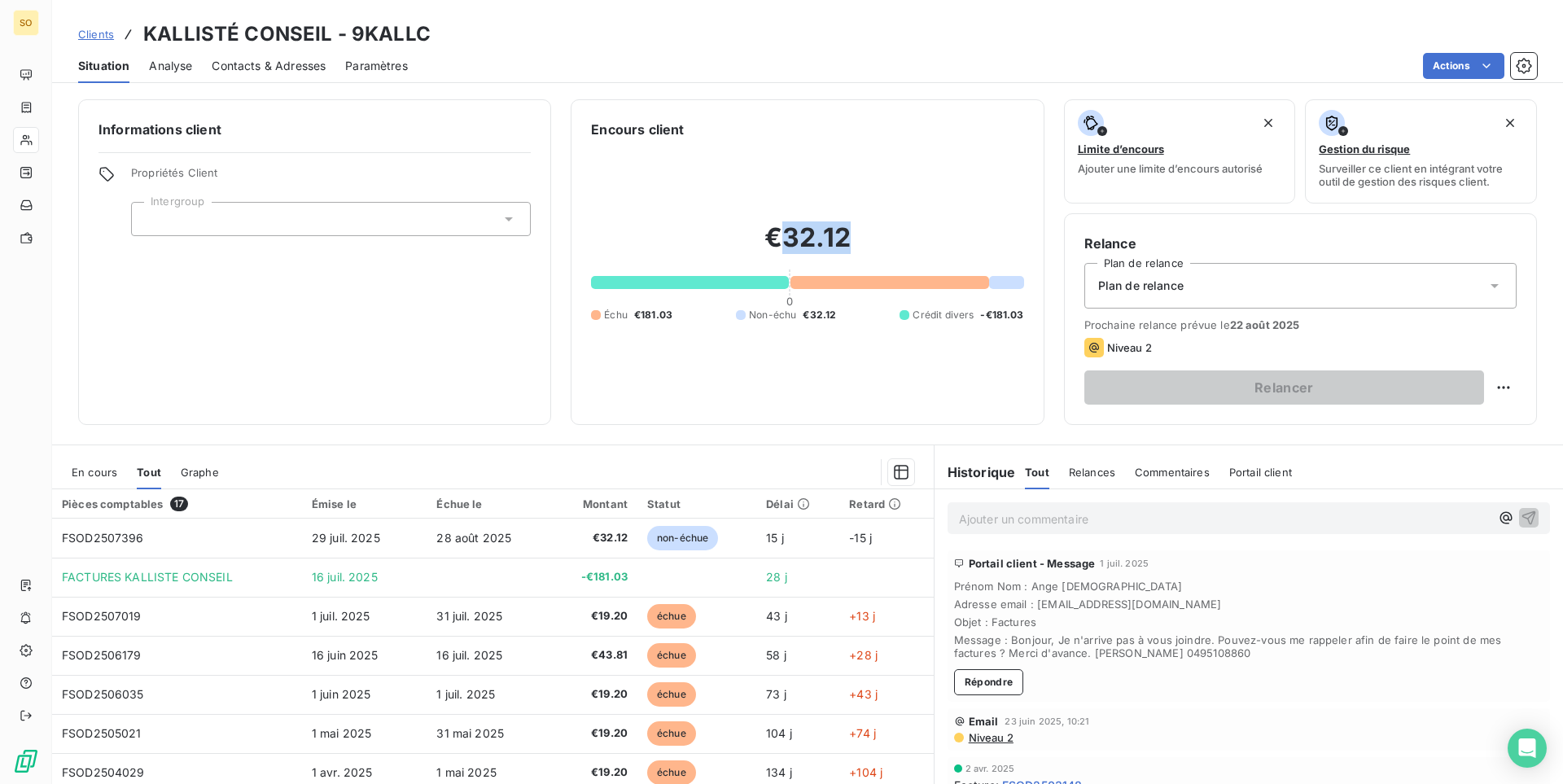
drag, startPoint x: 793, startPoint y: 228, endPoint x: 849, endPoint y: 232, distance: 56.1
click at [849, 232] on h2 "€32.12" at bounding box center [806, 245] width 432 height 49
click at [897, 367] on div "€32.12 0 Échu €181.03 Non-échu €32.12 Crédit divers -€181.03" at bounding box center [806, 272] width 432 height 265
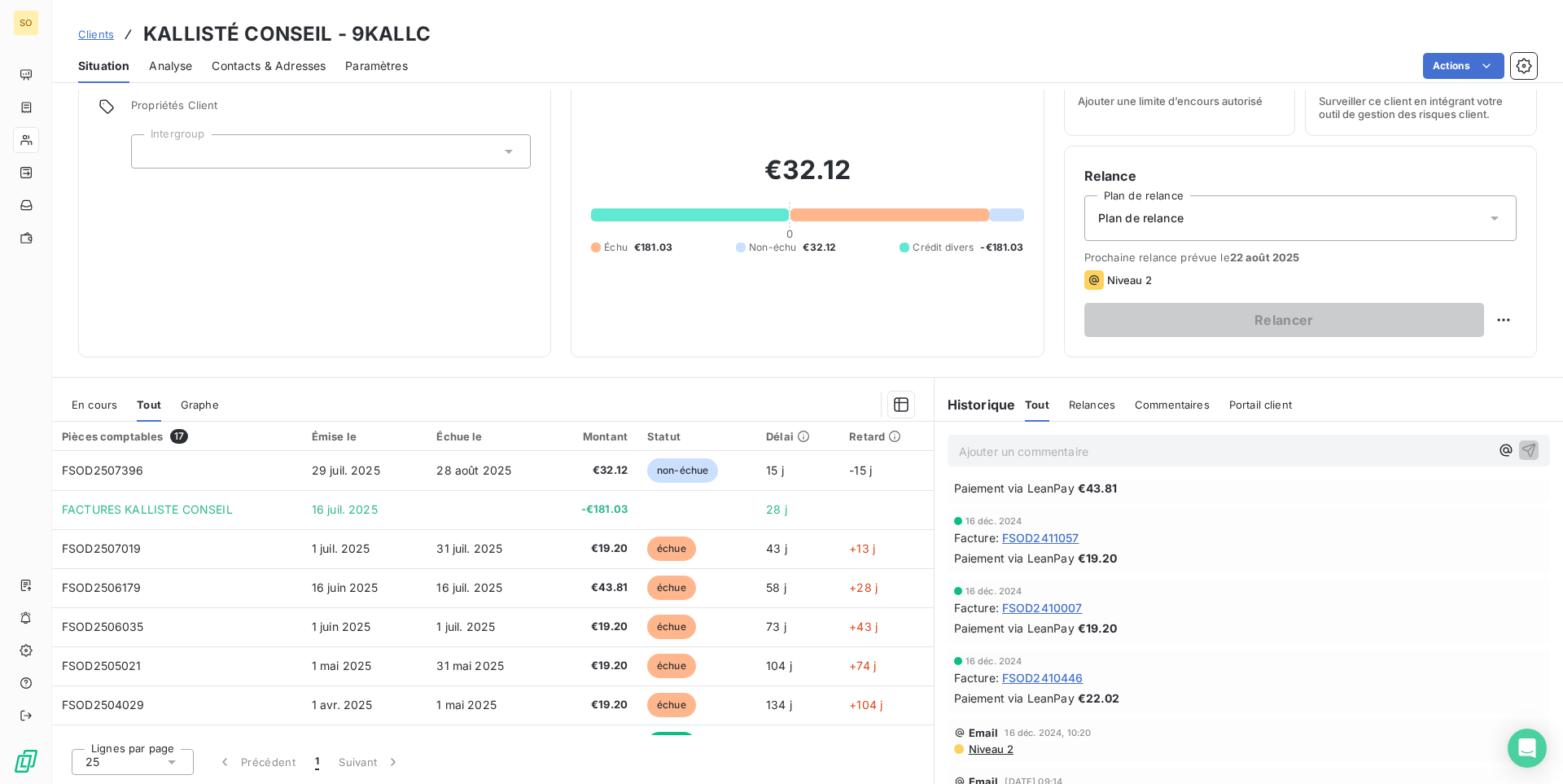
scroll to position [588, 0]
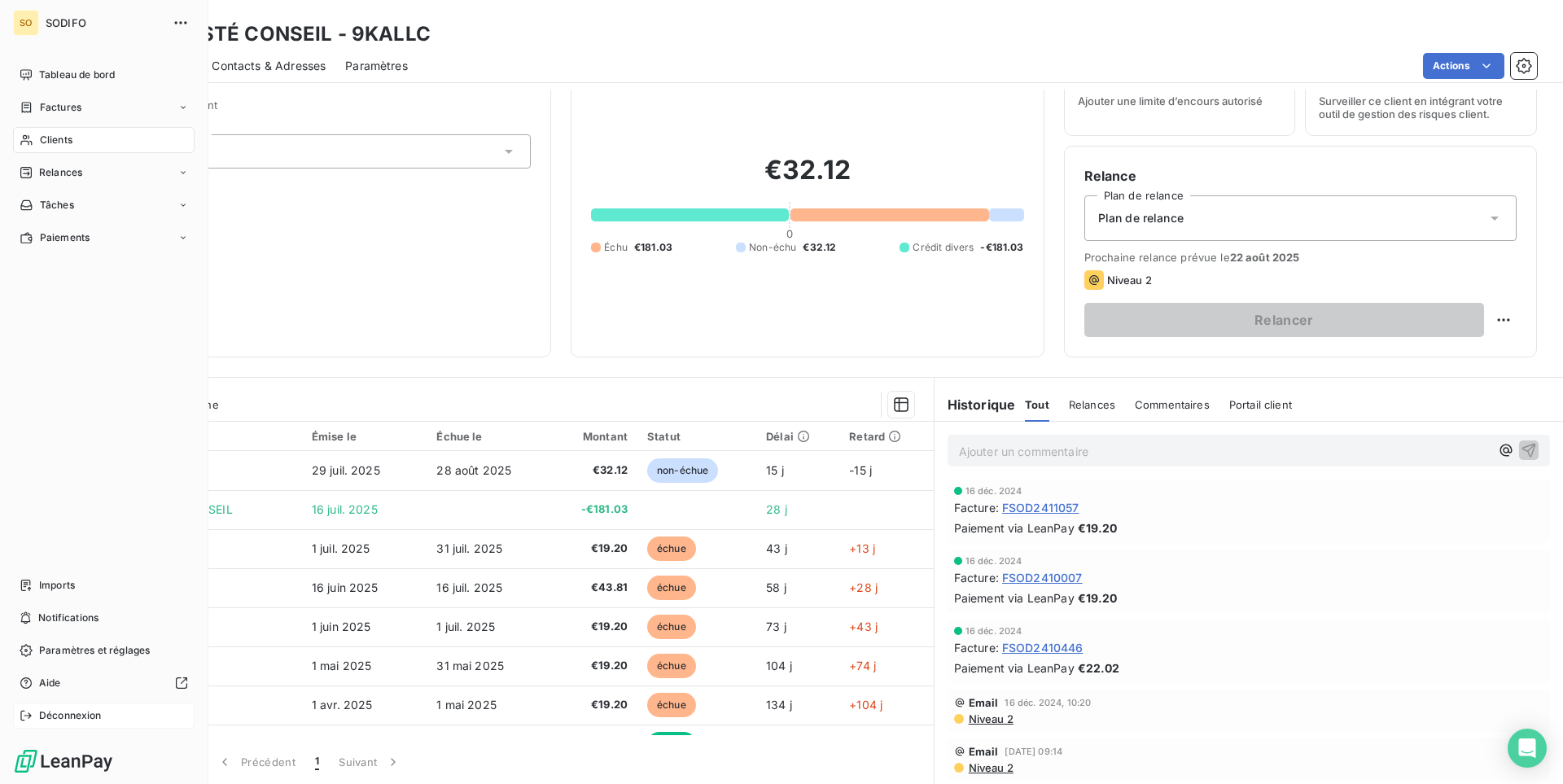
click at [43, 718] on span "Déconnexion" at bounding box center [70, 715] width 63 height 15
